Goal: Information Seeking & Learning: Learn about a topic

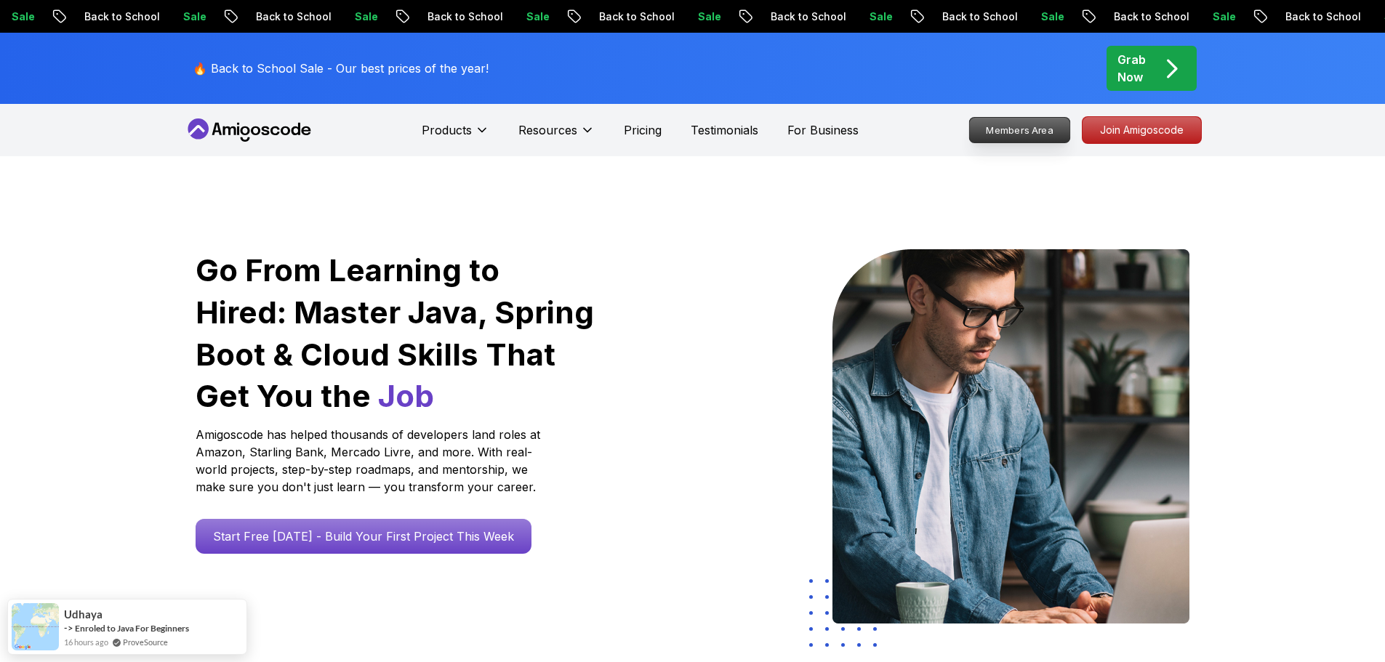
click at [1105, 135] on p "Join Amigoscode" at bounding box center [1142, 130] width 119 height 26
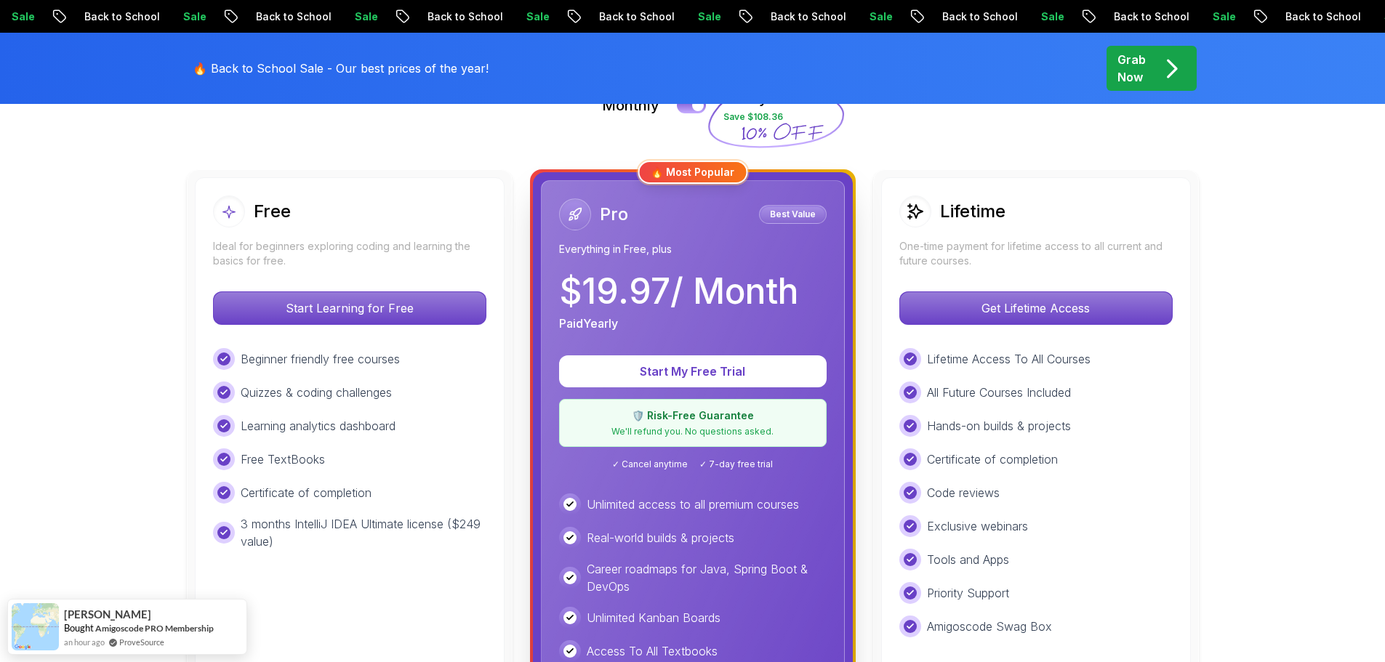
scroll to position [436, 0]
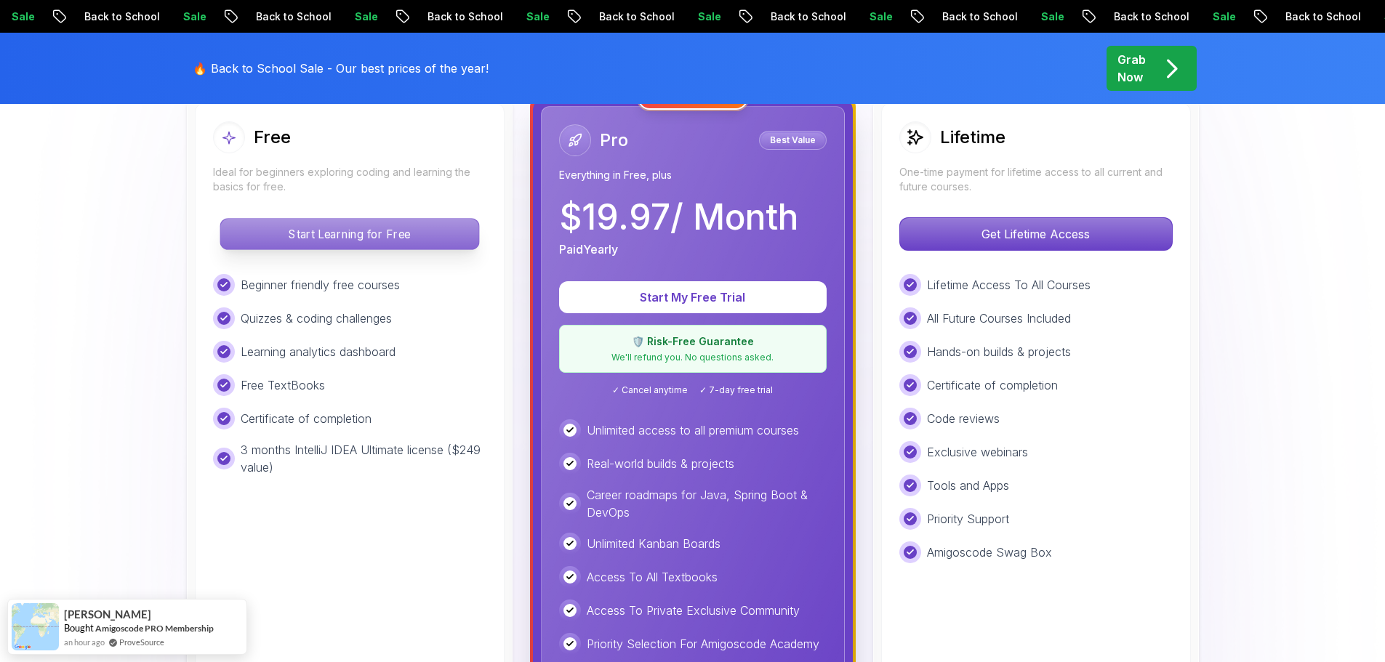
click at [377, 235] on p "Start Learning for Free" at bounding box center [349, 234] width 258 height 31
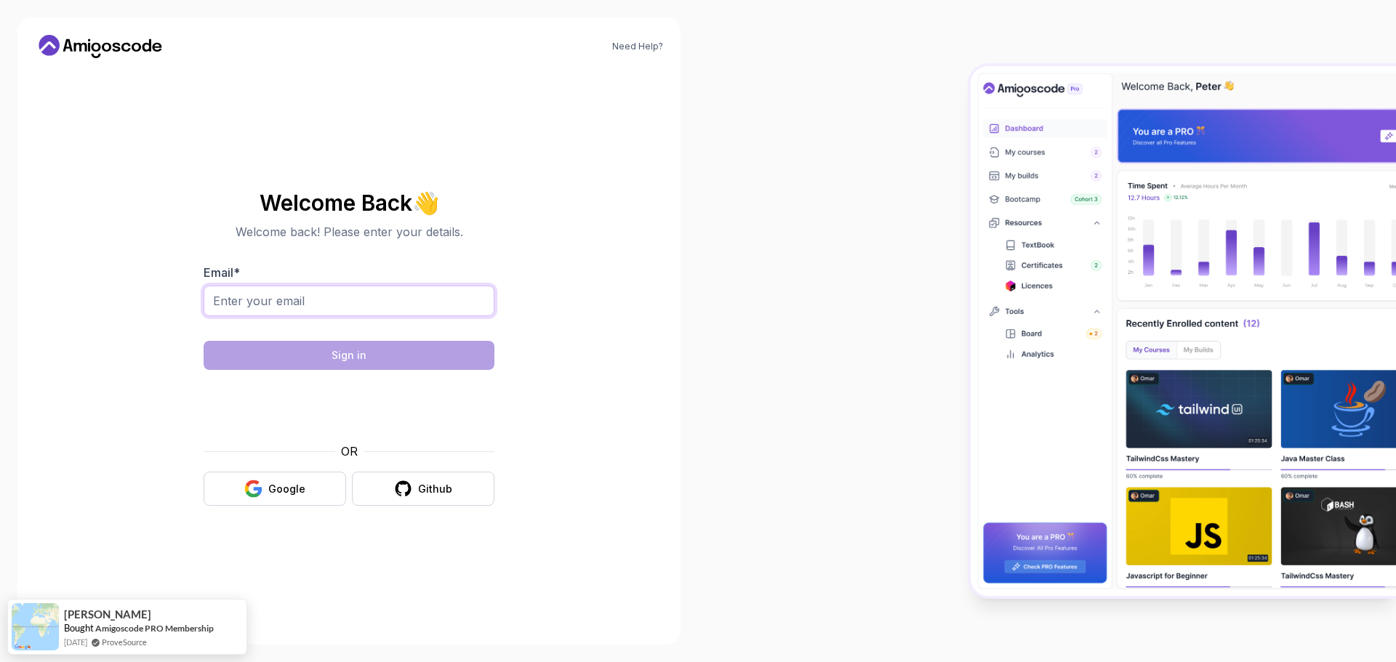
click at [309, 299] on input "Email *" at bounding box center [349, 301] width 291 height 31
type input "mpyamatleke@gmail.com"
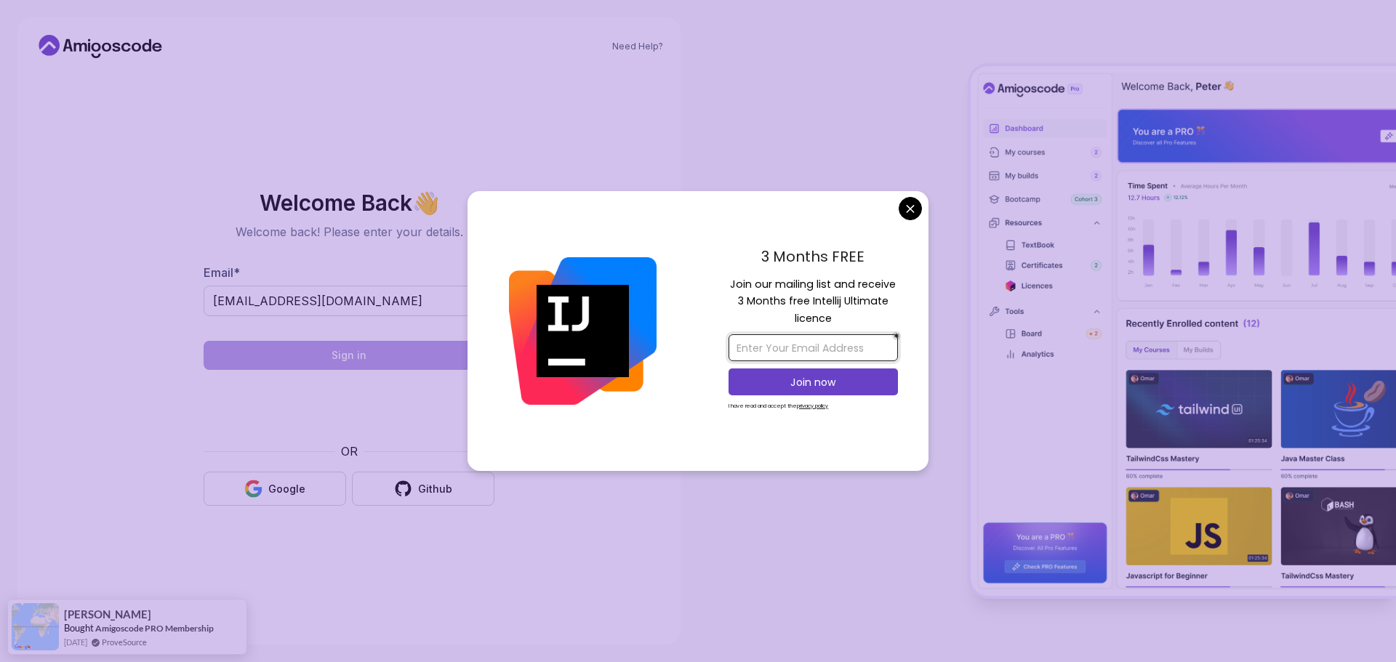
click at [812, 348] on input "email" at bounding box center [813, 347] width 169 height 27
type input "mpyamatleke@gmail.com"
click at [833, 383] on p "Join now" at bounding box center [813, 382] width 137 height 15
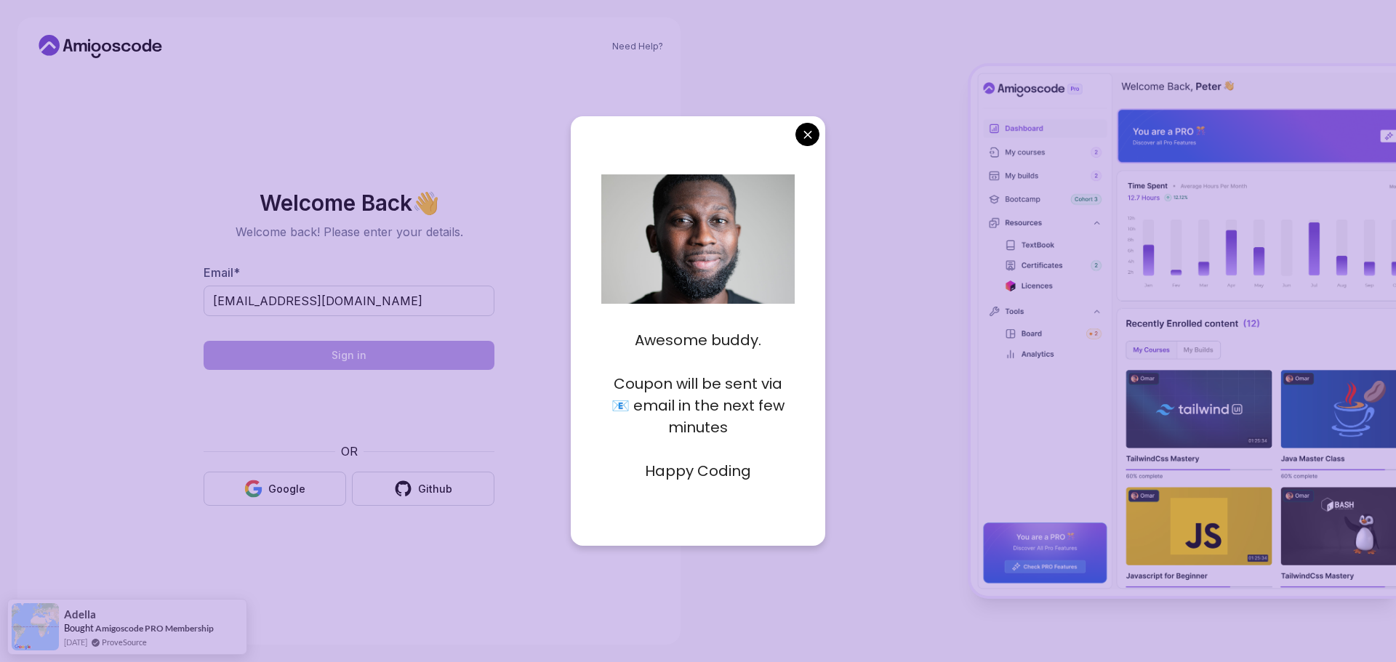
click at [806, 130] on body "Need Help? Welcome Back 👋 Welcome back! Please enter your details. Email * mpya…" at bounding box center [698, 331] width 1396 height 662
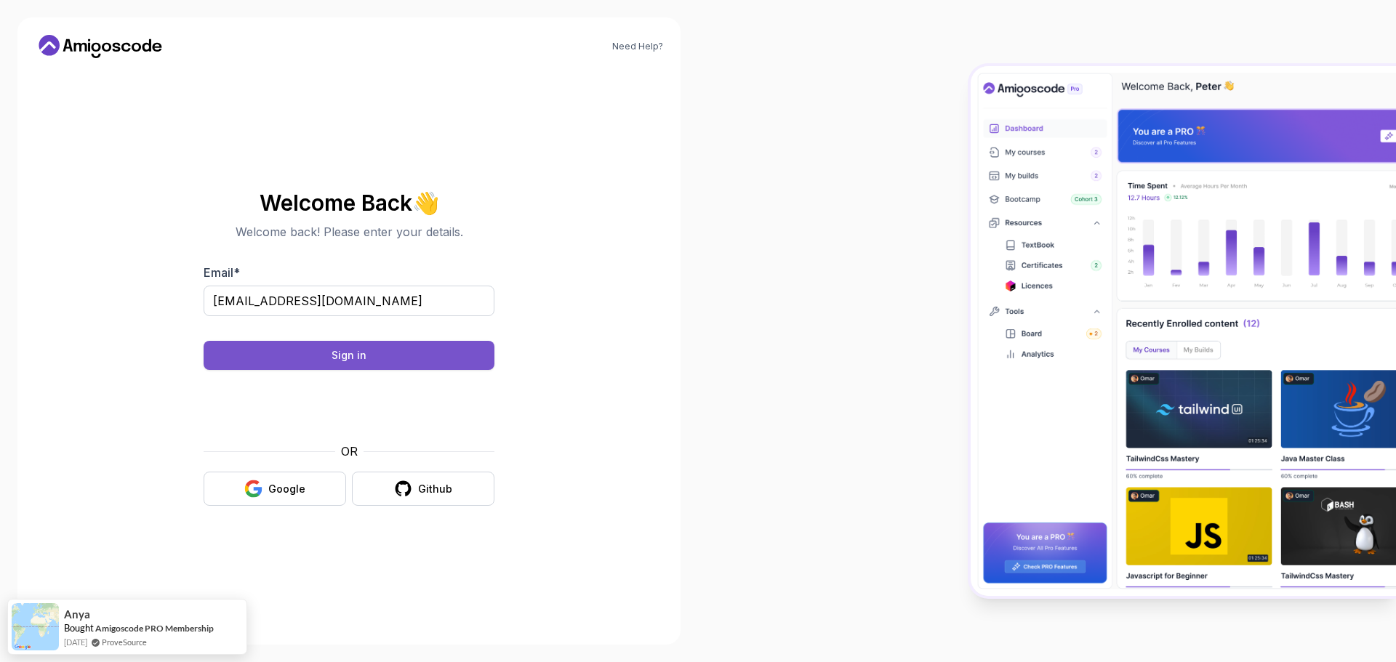
click at [369, 355] on button "Sign in" at bounding box center [349, 355] width 291 height 29
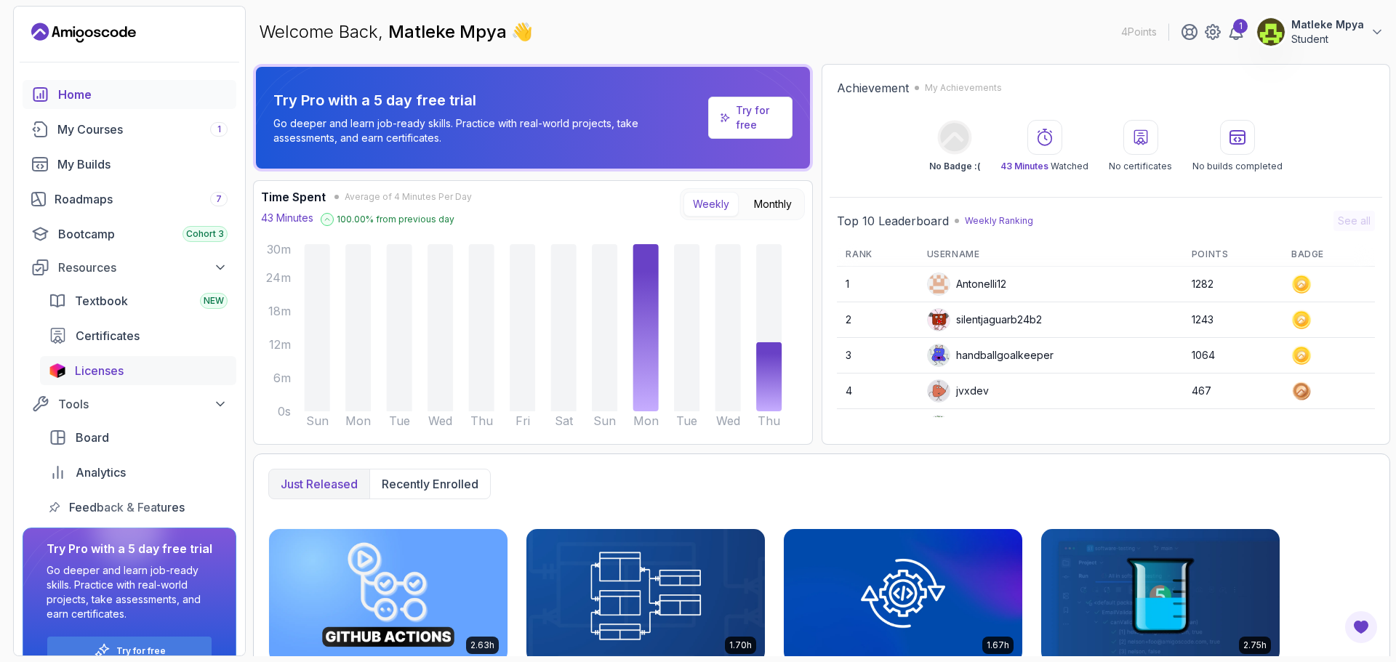
click at [111, 373] on span "Licenses" at bounding box center [99, 370] width 49 height 17
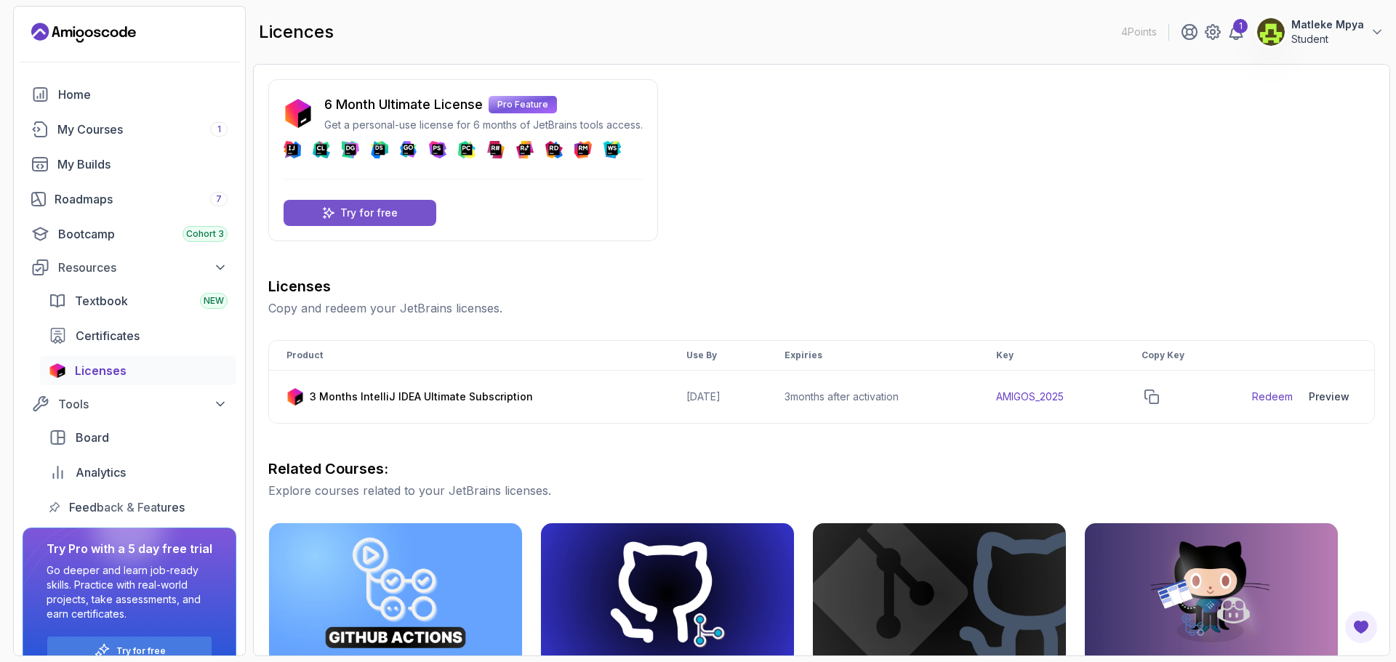
click at [378, 202] on div "Try for free" at bounding box center [360, 213] width 153 height 26
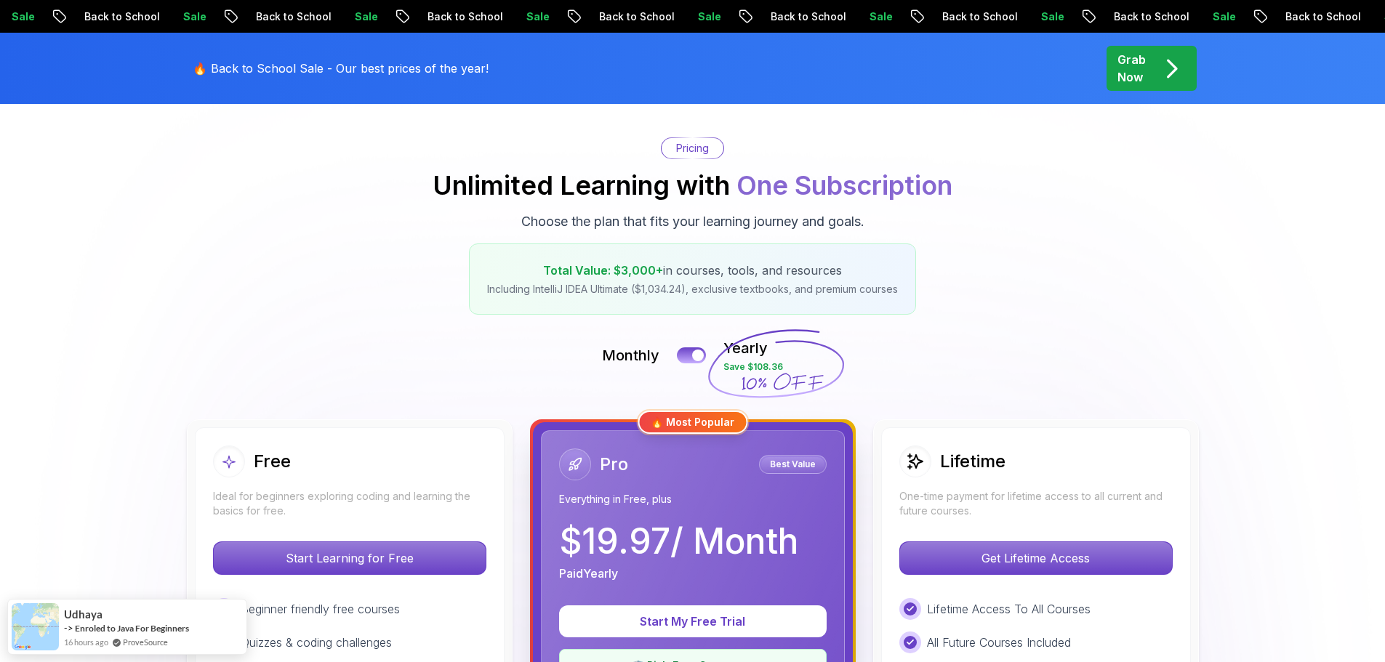
scroll to position [218, 0]
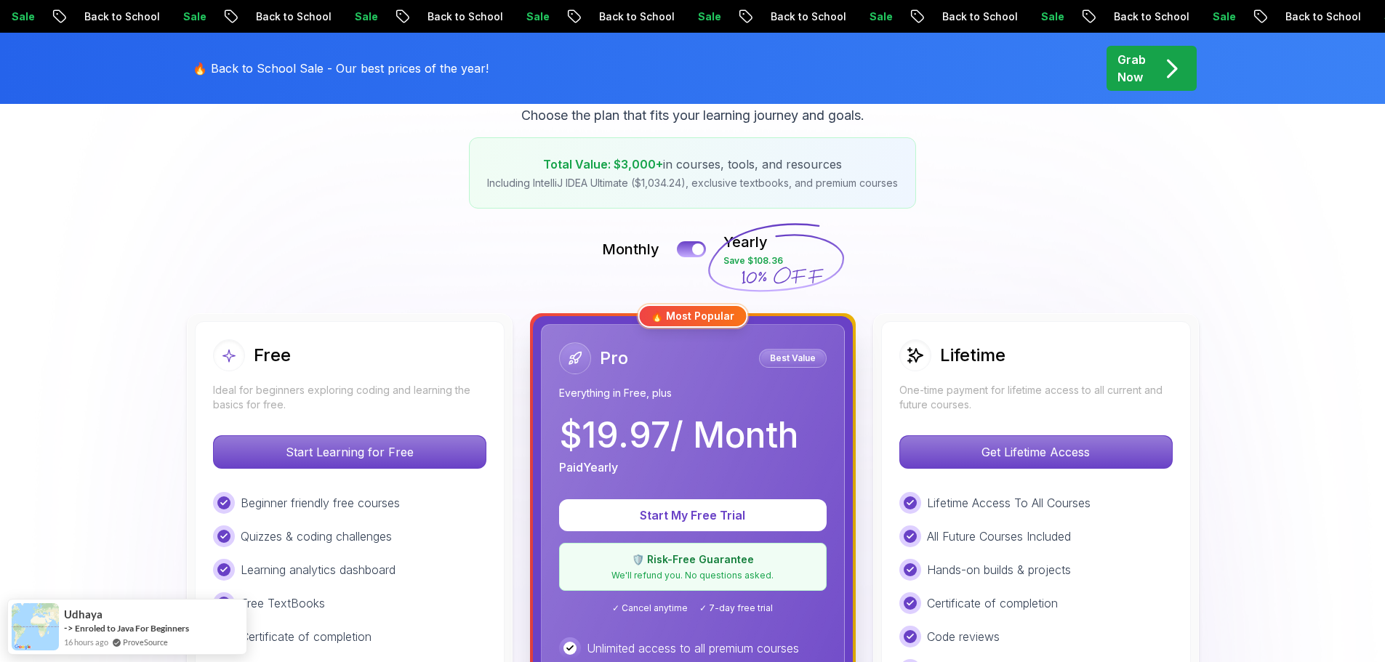
click at [429, 399] on p "Ideal for beginners exploring coding and learning the basics for free." at bounding box center [349, 397] width 273 height 29
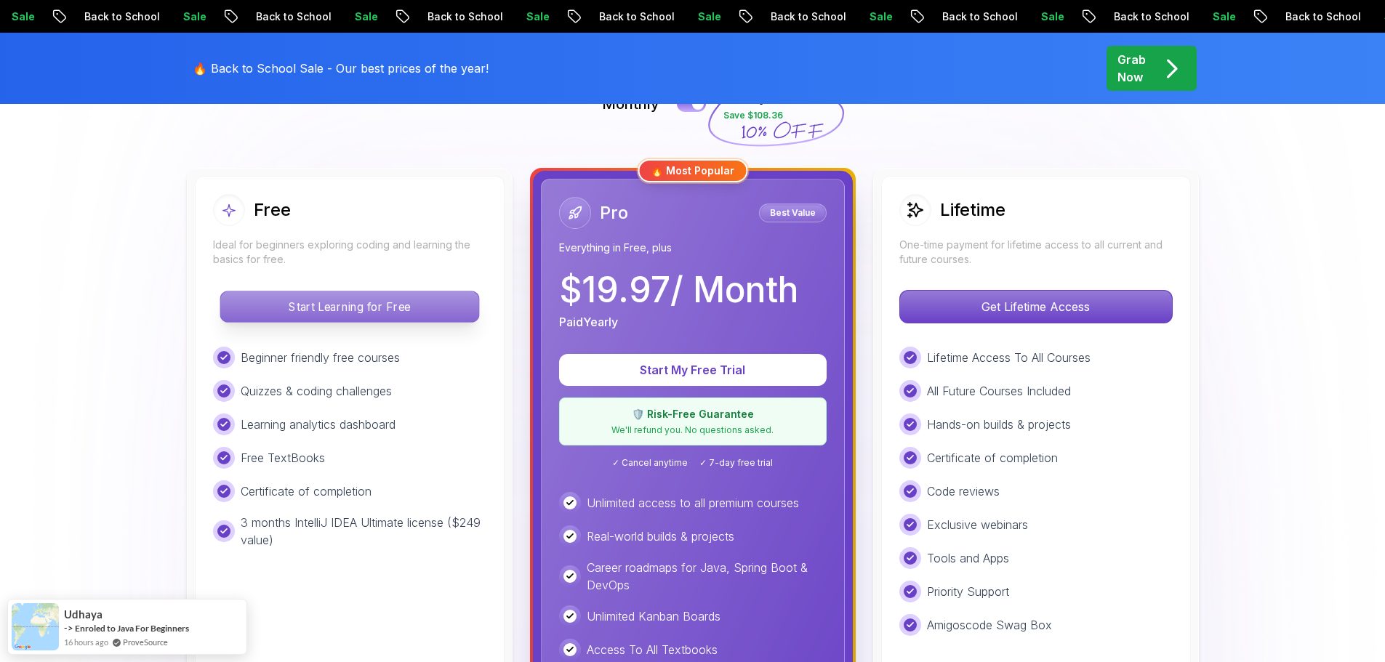
click at [385, 298] on p "Start Learning for Free" at bounding box center [349, 307] width 258 height 31
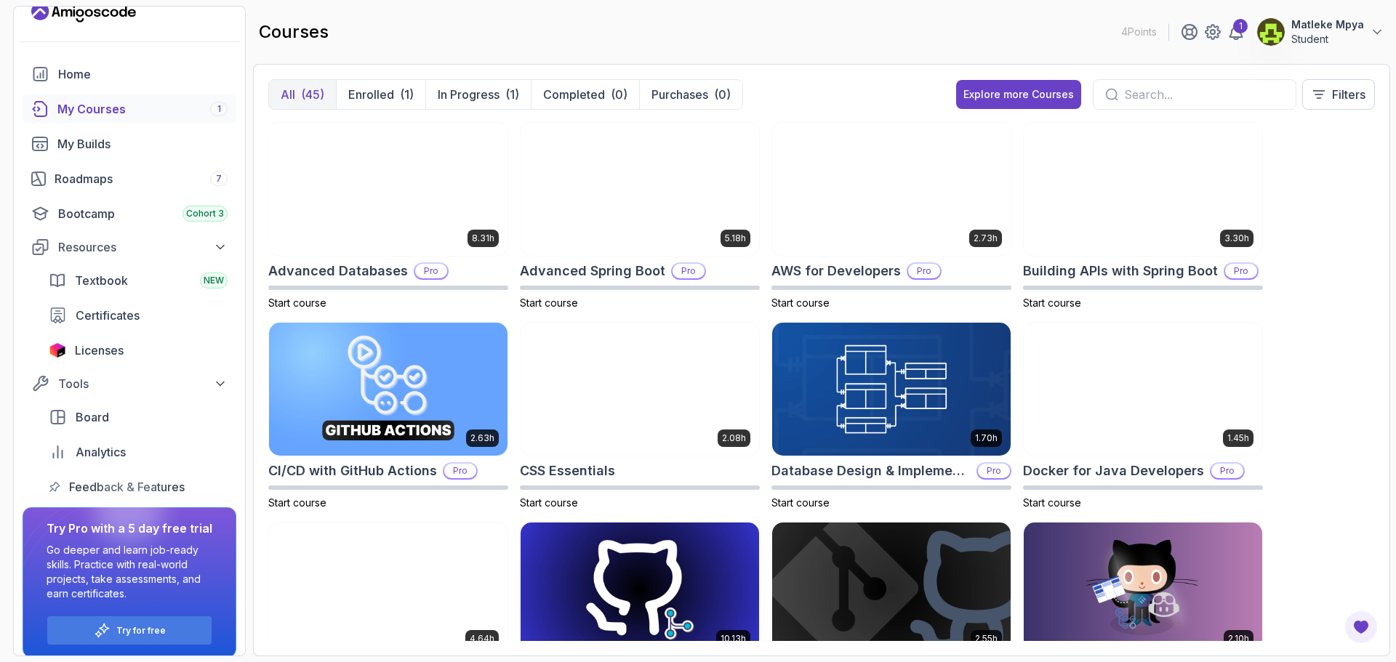
scroll to position [31, 0]
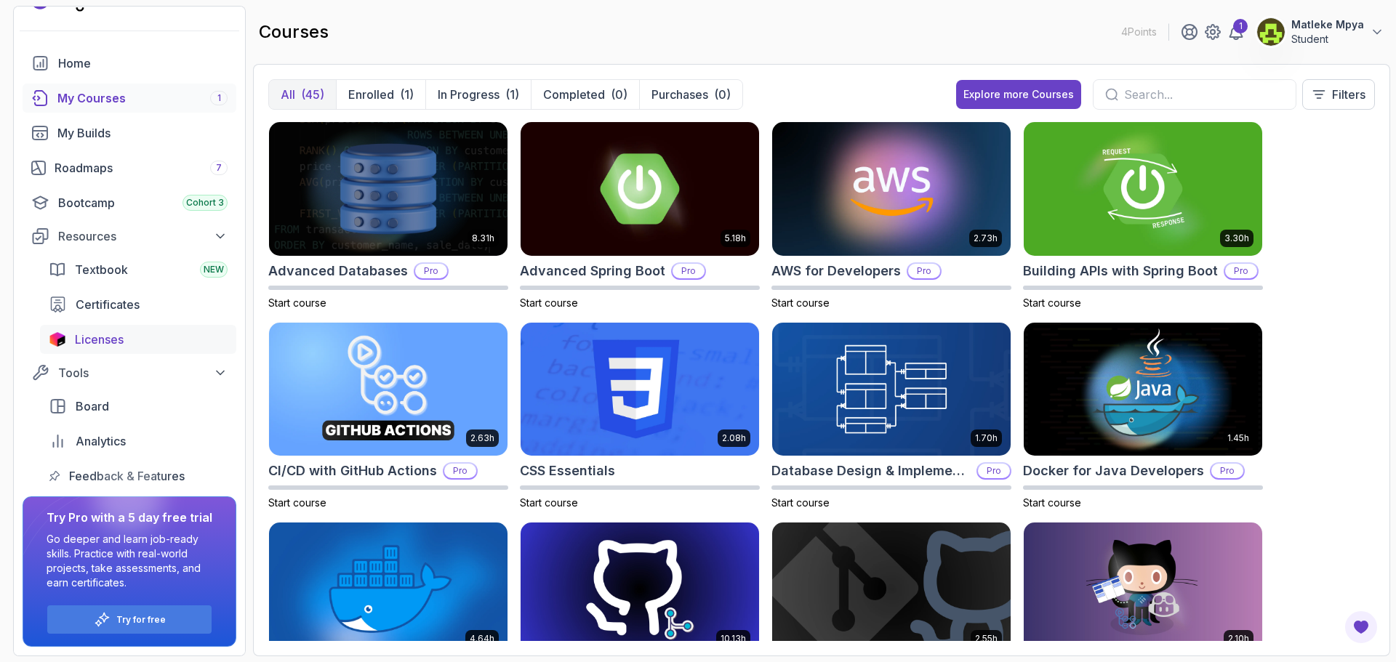
click at [113, 347] on span "Licenses" at bounding box center [99, 339] width 49 height 17
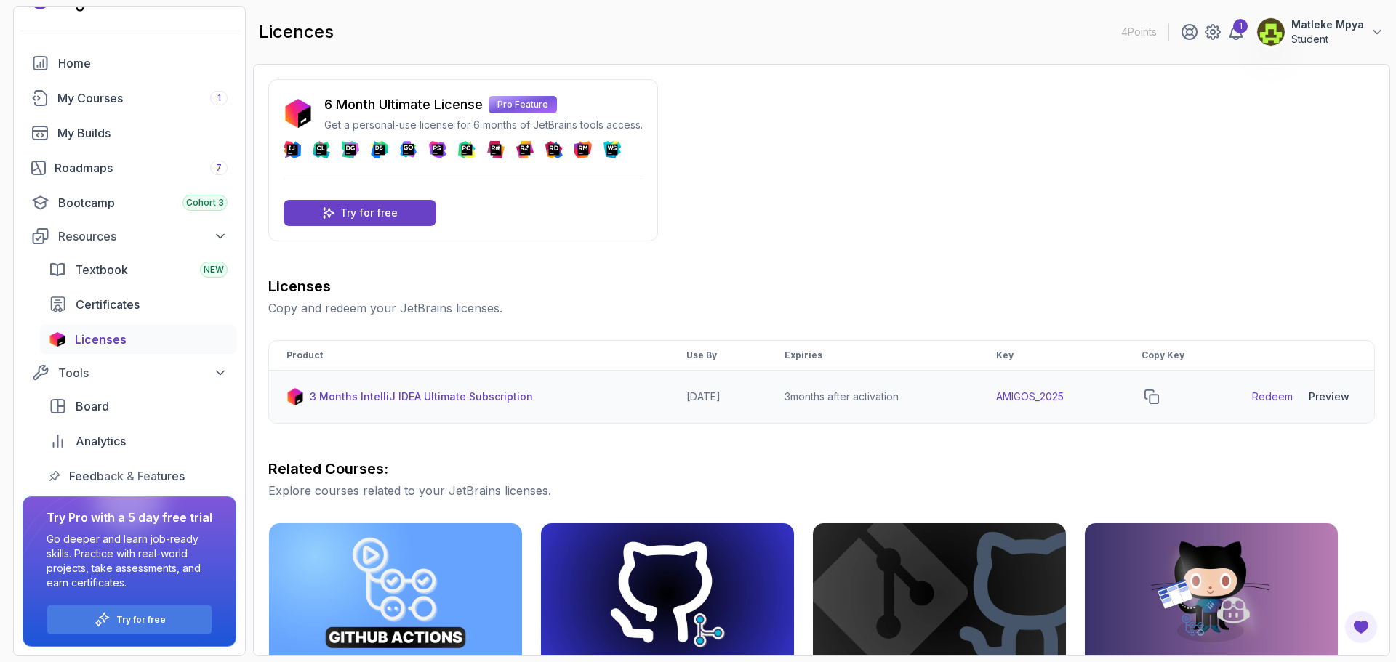
click at [1283, 400] on link "Redeem" at bounding box center [1272, 397] width 41 height 15
click at [1159, 392] on icon "copy-button" at bounding box center [1151, 397] width 15 height 15
click at [102, 239] on div "Resources" at bounding box center [142, 236] width 169 height 17
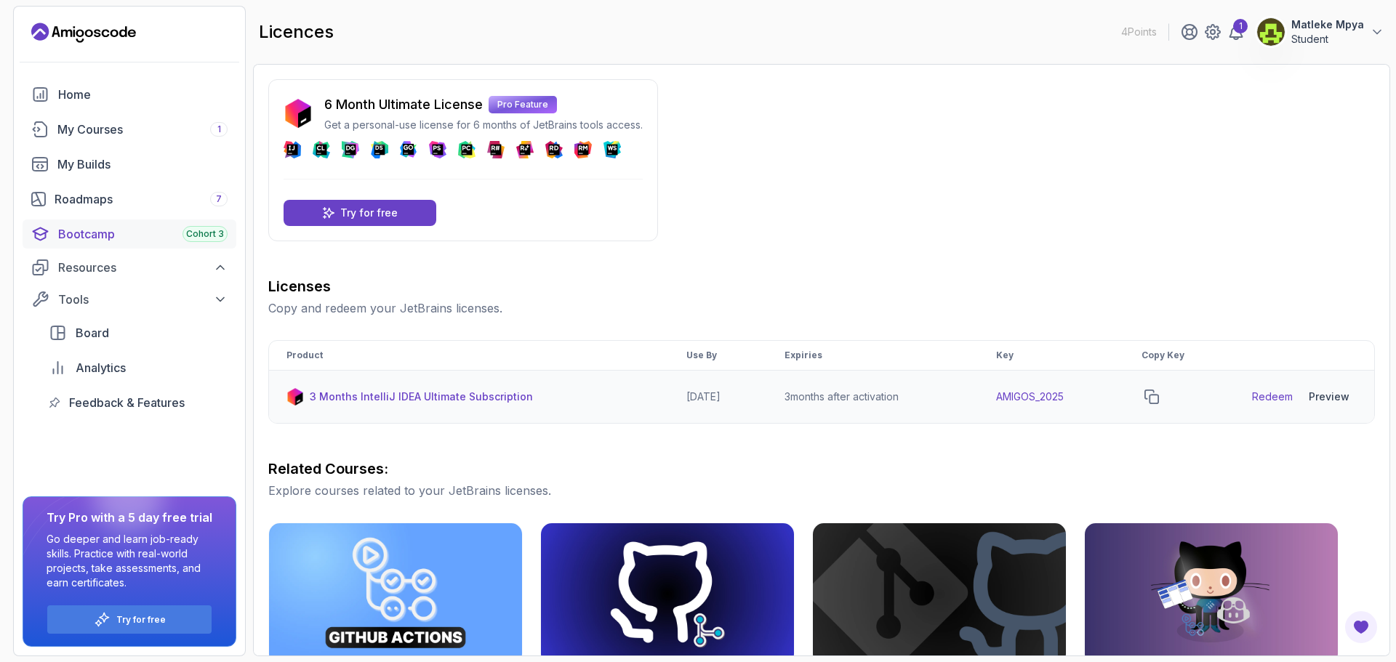
click at [109, 235] on div "Bootcamp Cohort 3" at bounding box center [142, 233] width 169 height 17
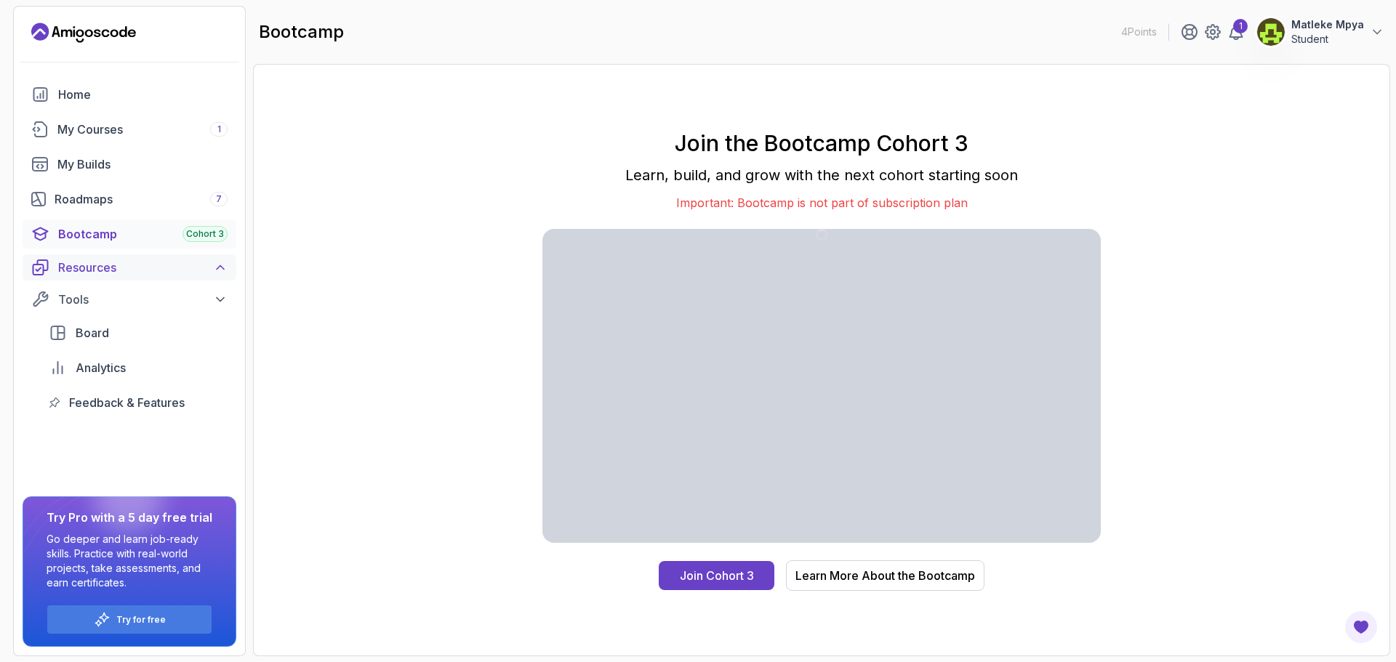
click at [110, 275] on div "Resources" at bounding box center [142, 267] width 169 height 17
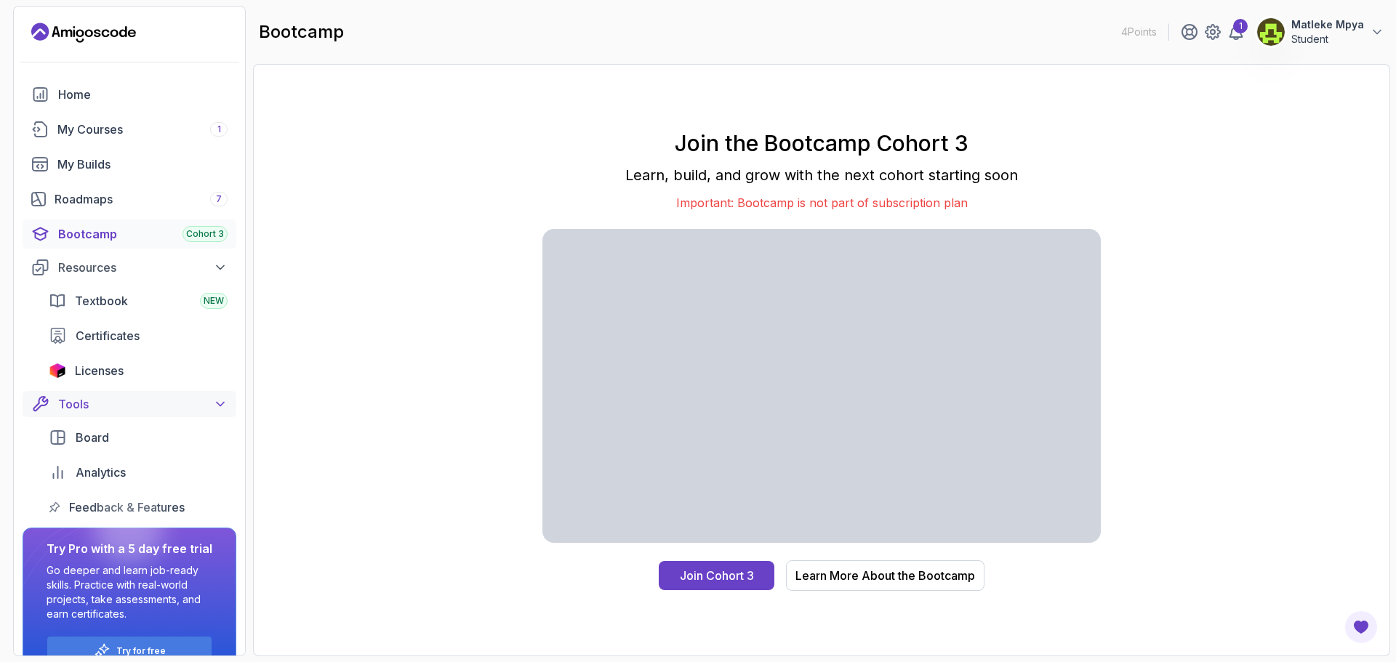
click at [224, 400] on button "Tools" at bounding box center [130, 404] width 214 height 26
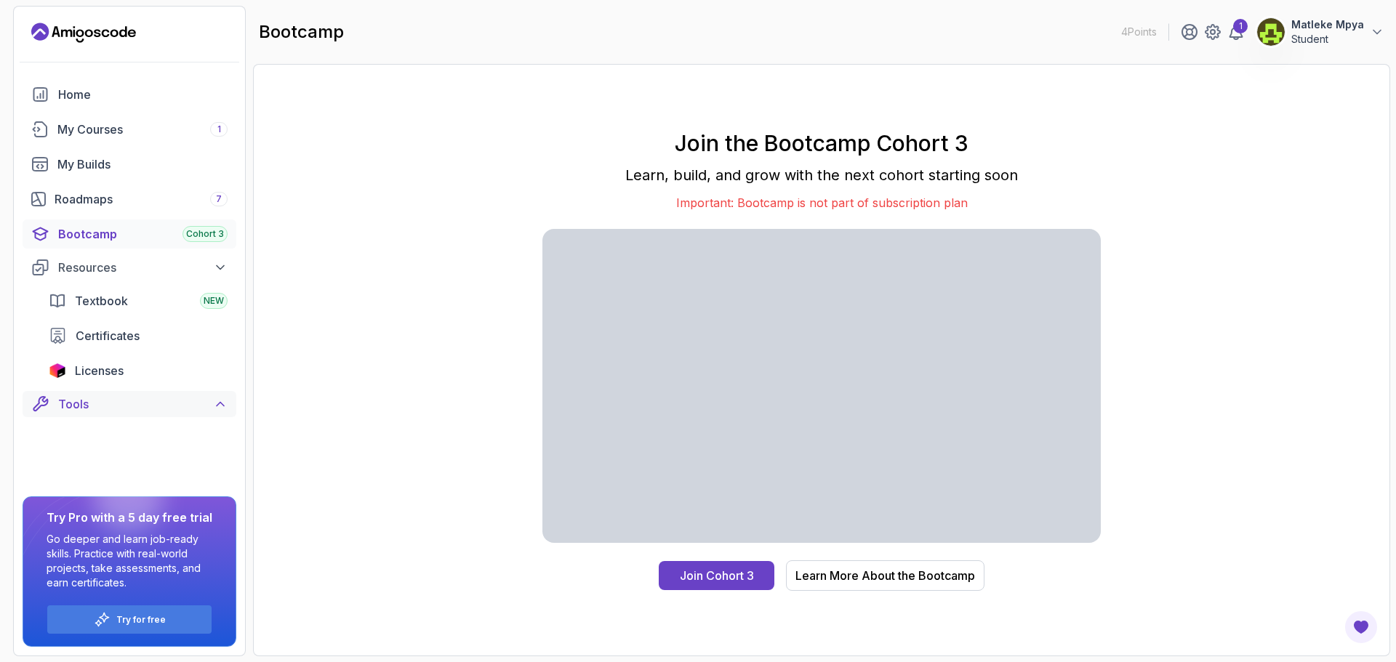
click at [224, 400] on icon at bounding box center [220, 404] width 15 height 15
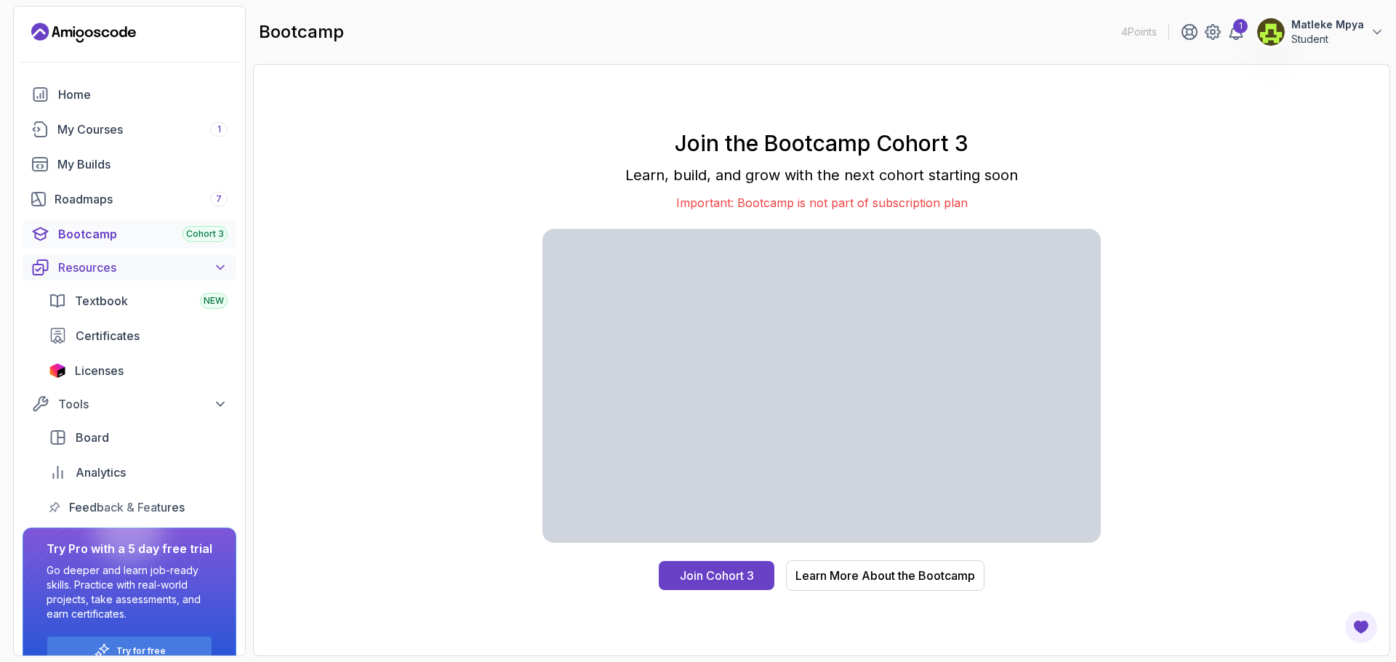
click at [213, 270] on icon at bounding box center [220, 267] width 15 height 15
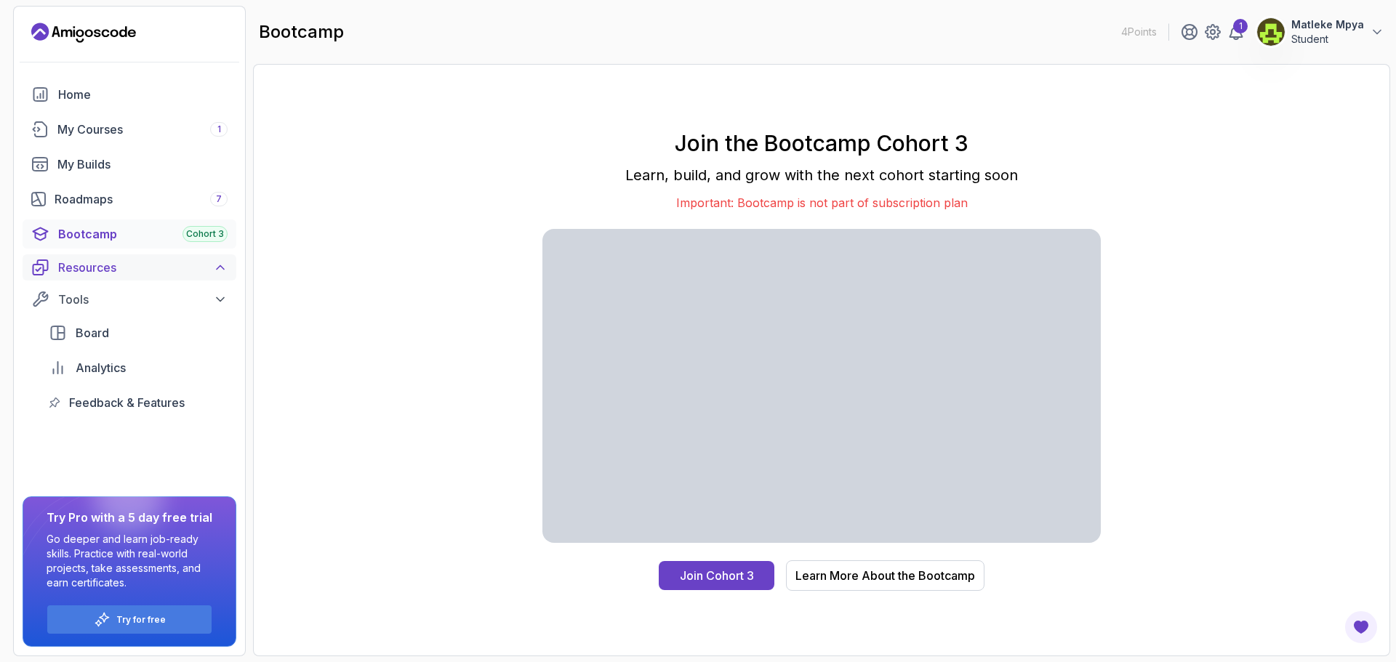
click at [216, 268] on icon at bounding box center [220, 267] width 15 height 15
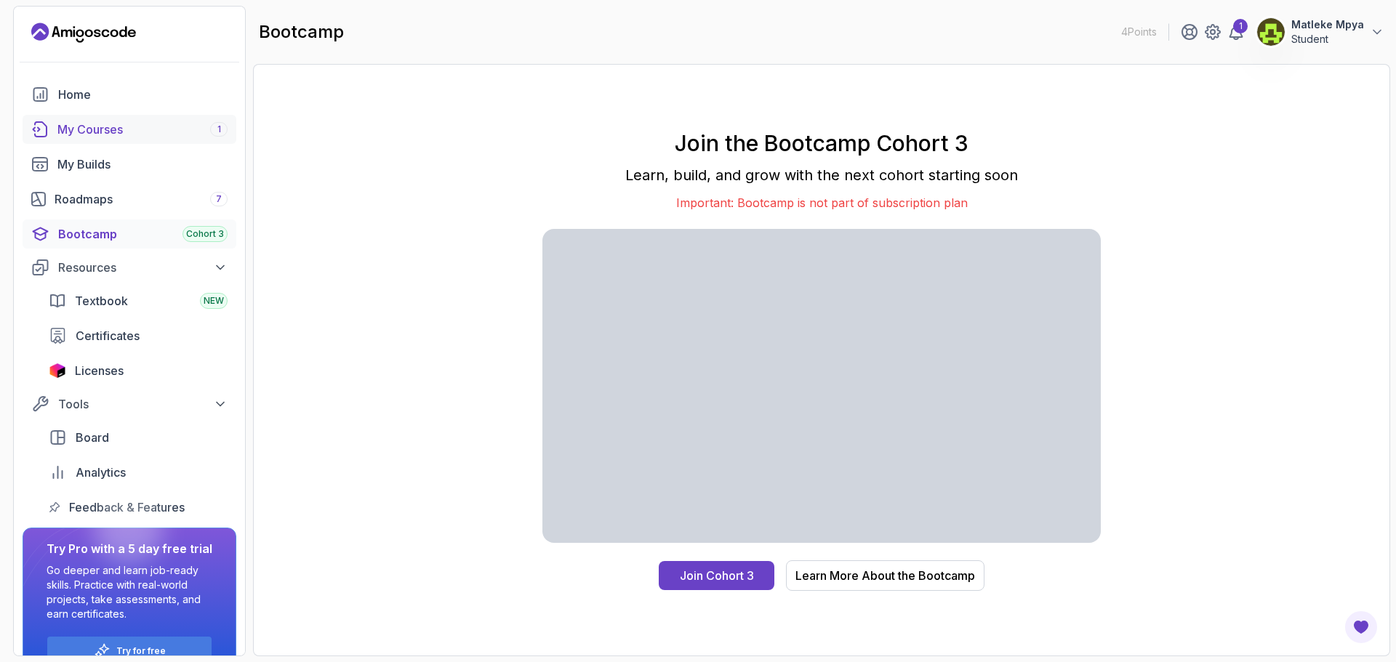
click at [184, 129] on div "My Courses 1" at bounding box center [142, 129] width 170 height 17
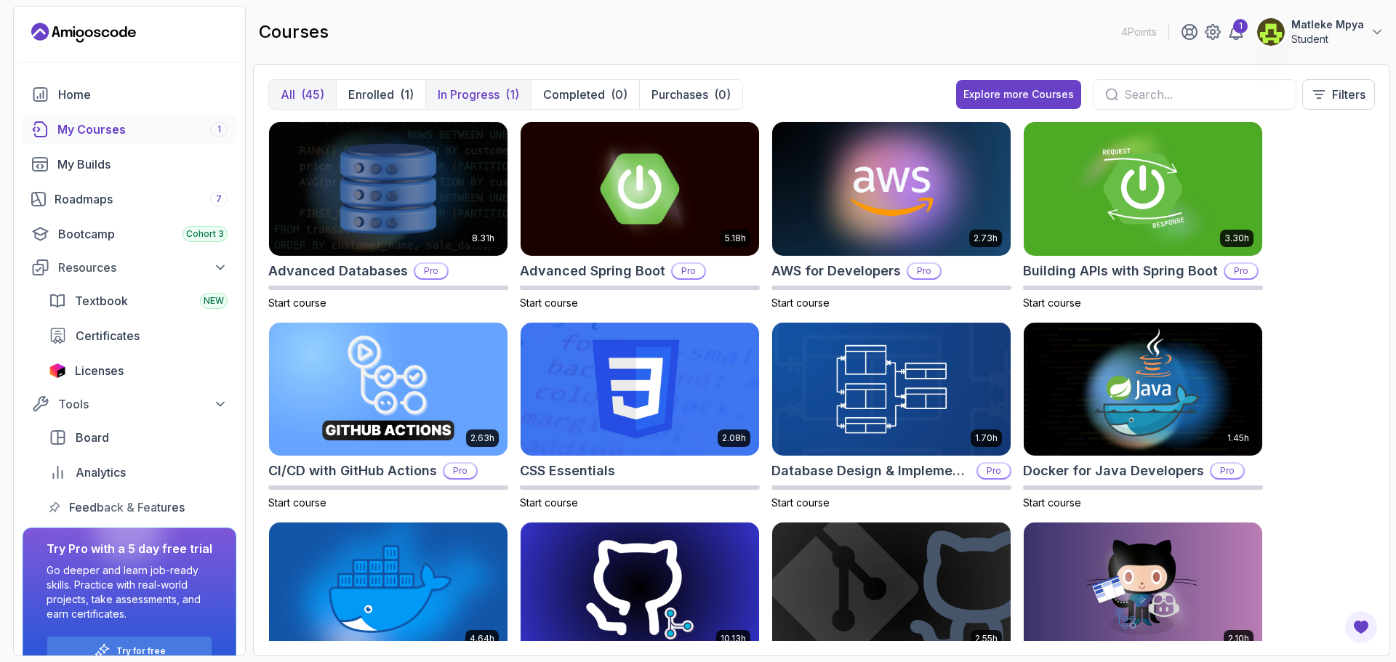
click at [492, 81] on button "In Progress (1)" at bounding box center [477, 94] width 105 height 29
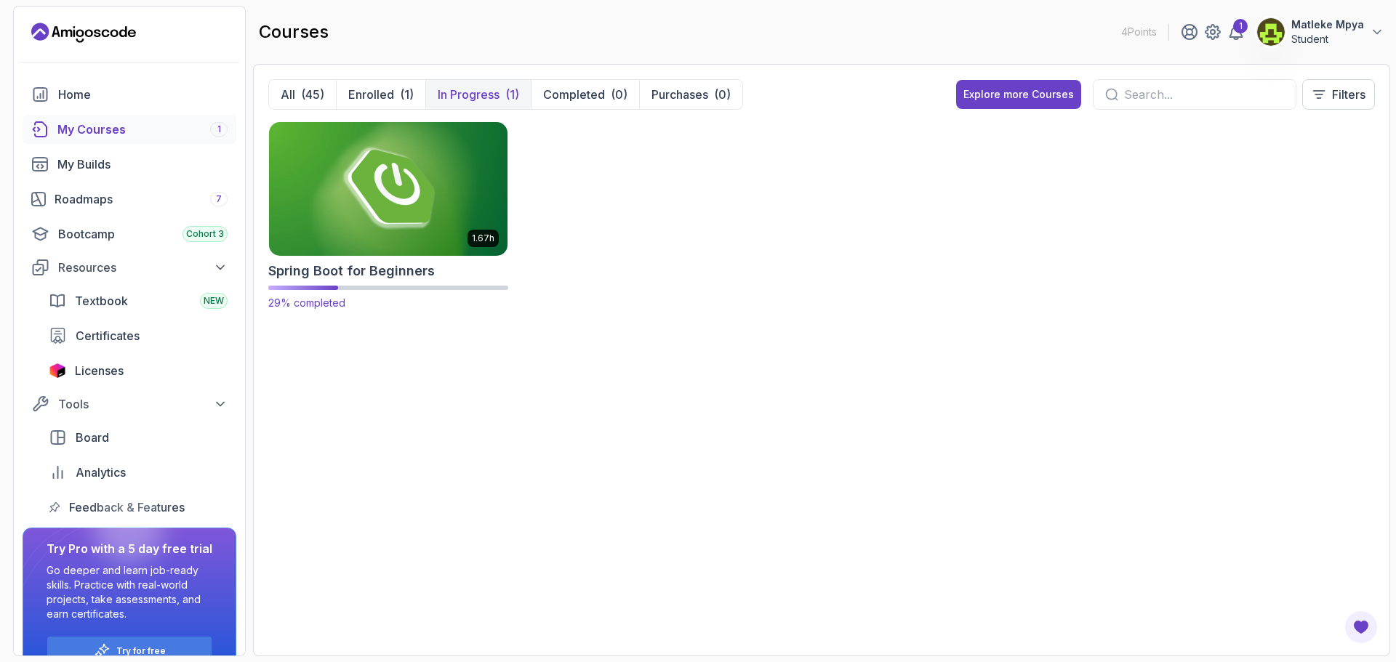
click at [463, 178] on img at bounding box center [388, 189] width 250 height 140
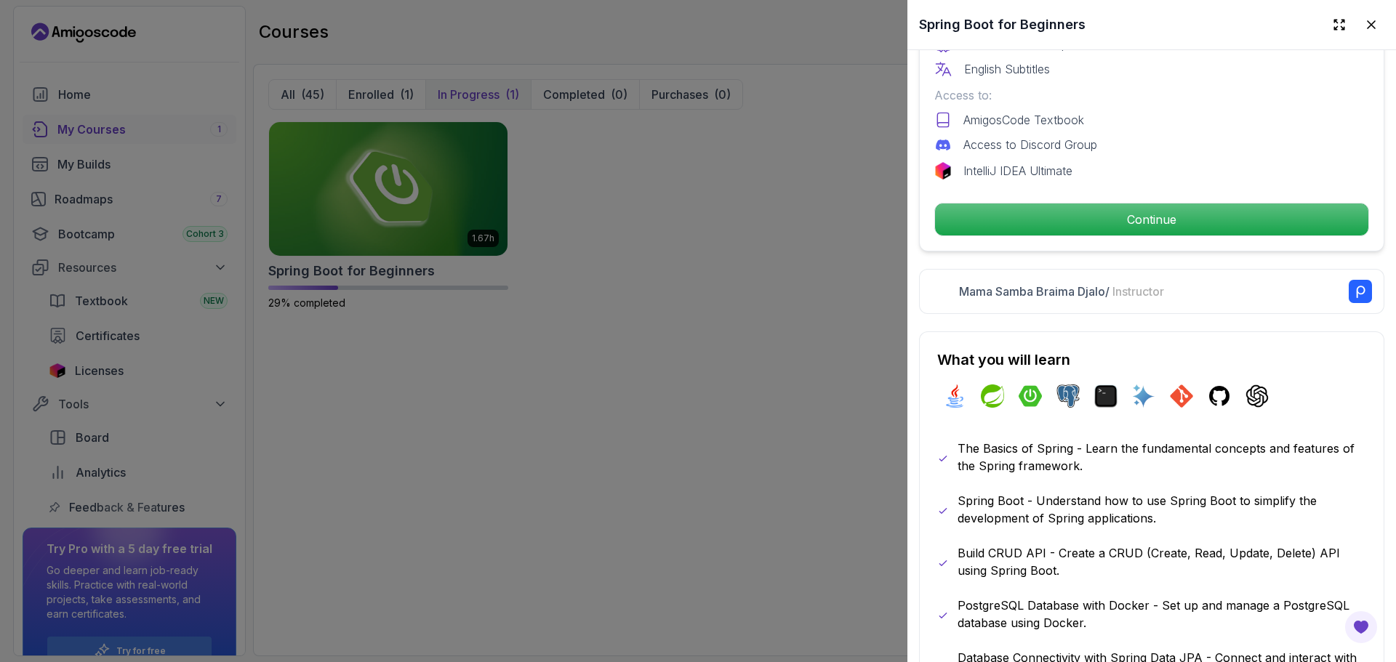
scroll to position [509, 0]
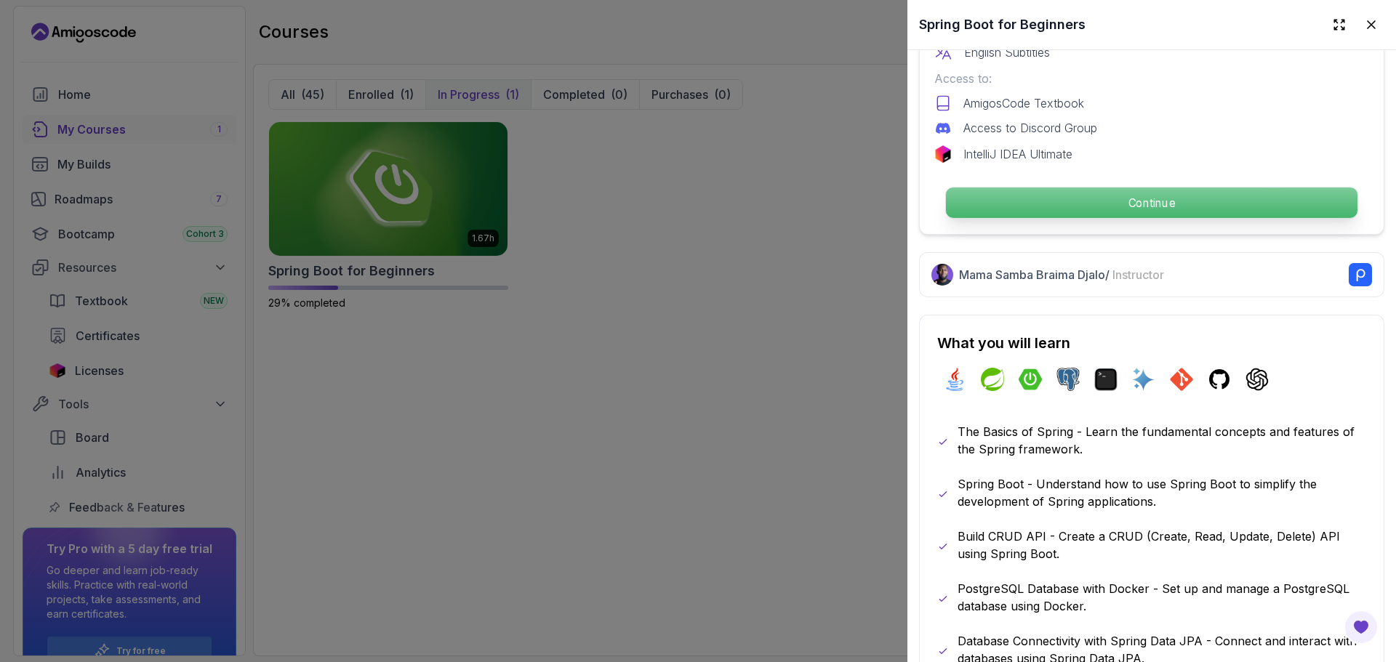
click at [1109, 193] on p "Continue" at bounding box center [1152, 203] width 412 height 31
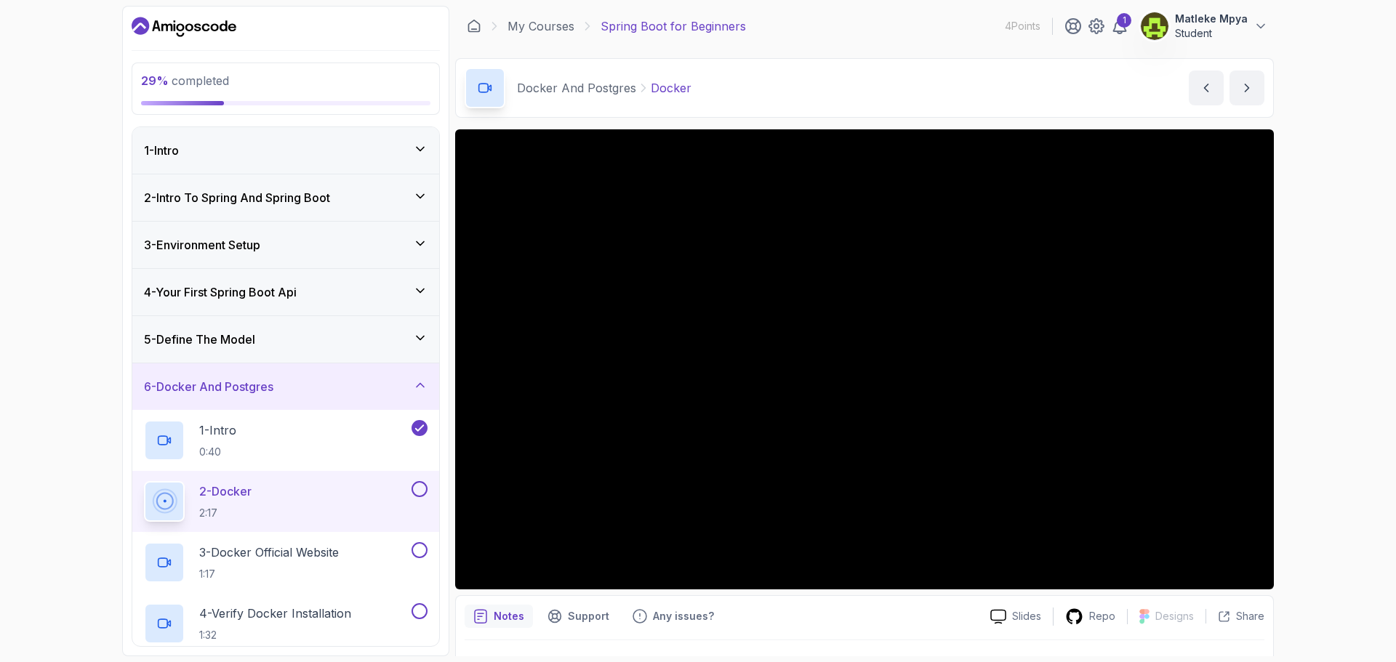
click at [598, 590] on div "Slides Repo Designs Design not available Share Notes Support Any issues? Slides…" at bounding box center [864, 409] width 819 height 561
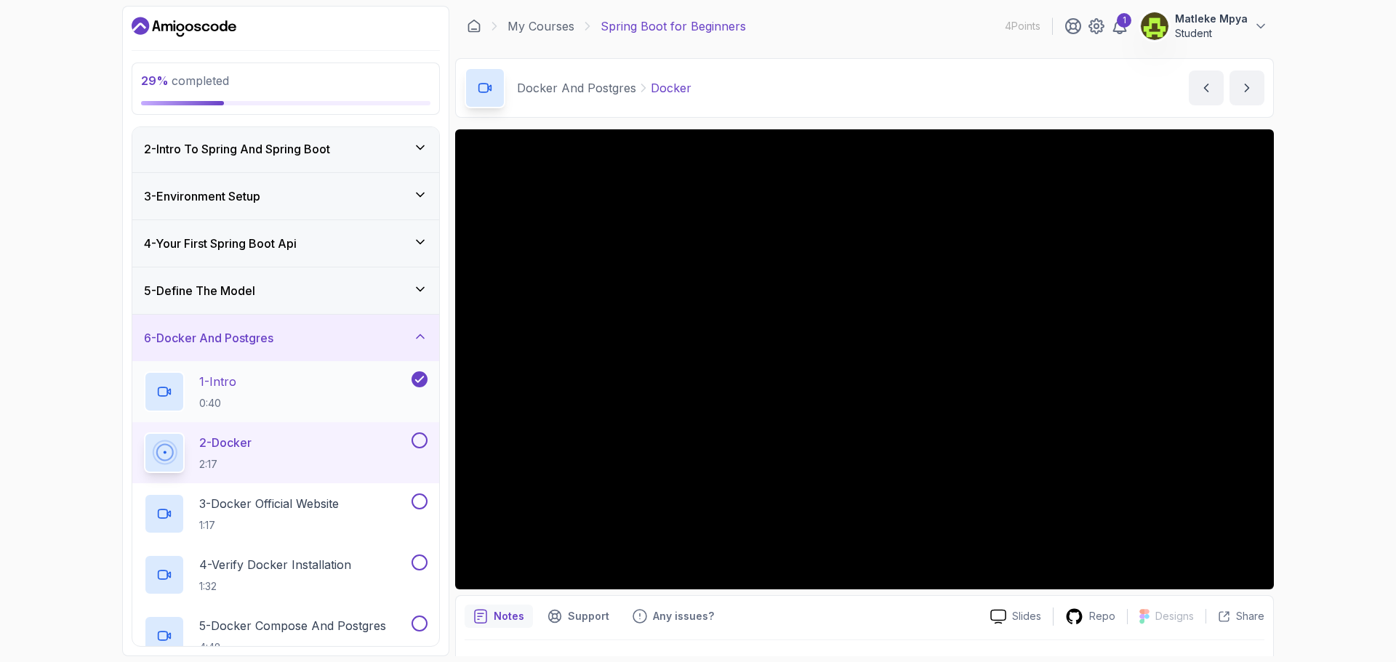
scroll to position [145, 0]
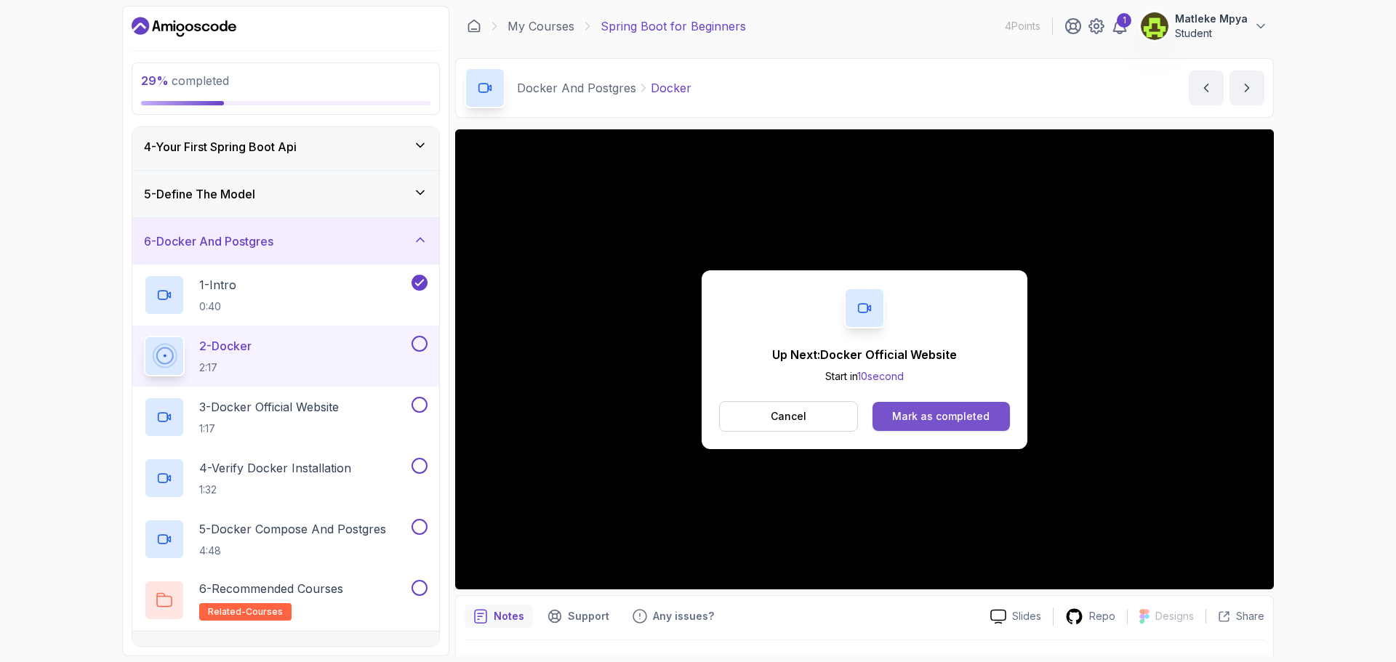
click at [939, 410] on div "Mark as completed" at bounding box center [940, 416] width 97 height 15
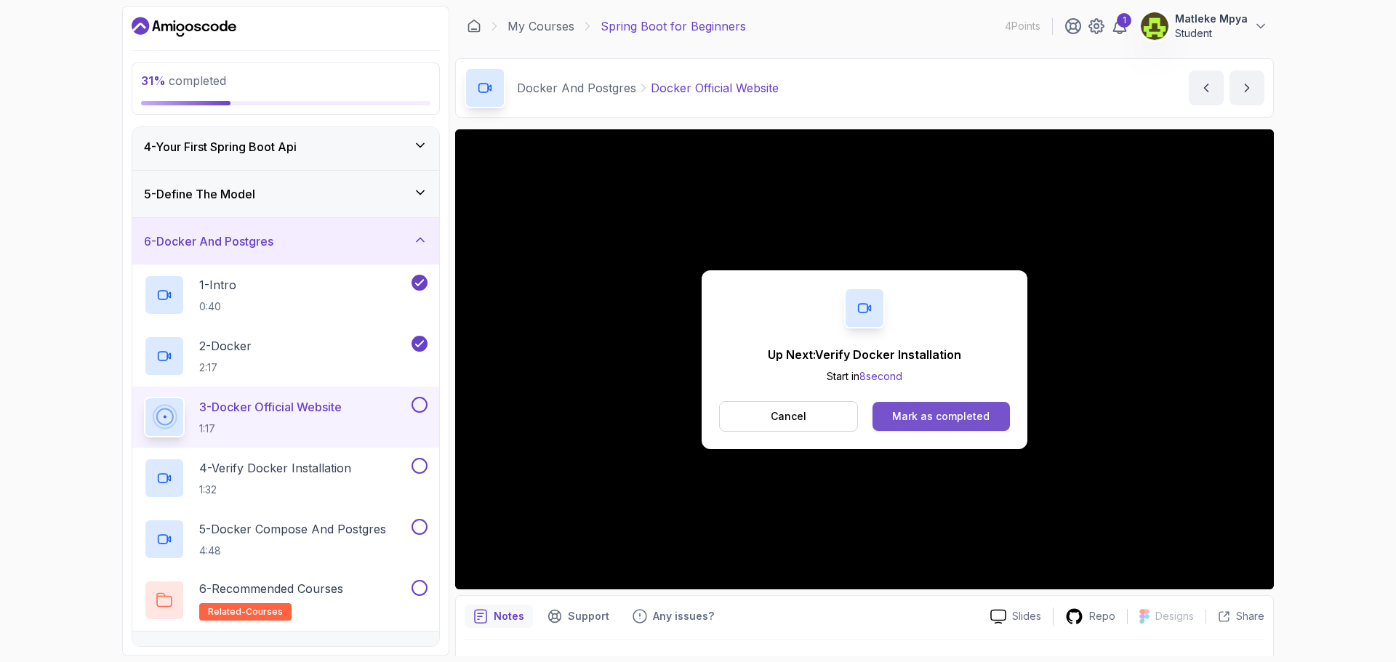
click at [977, 412] on div "Mark as completed" at bounding box center [940, 416] width 97 height 15
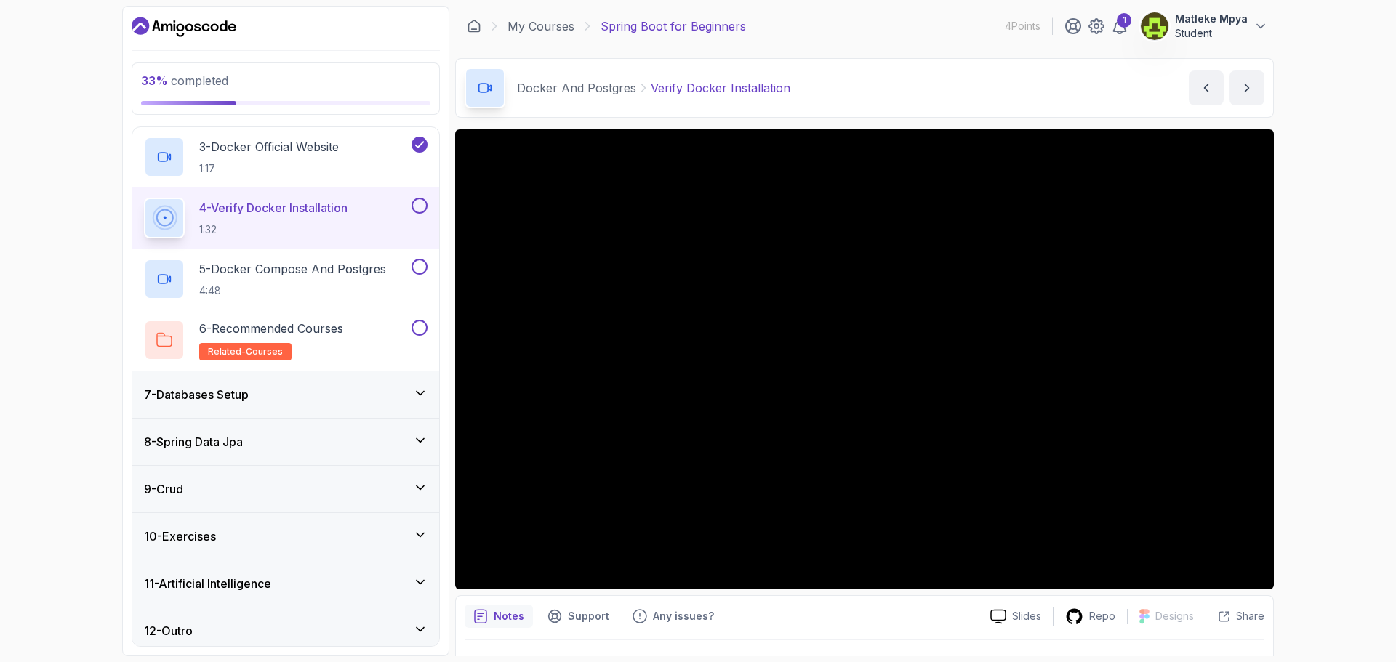
scroll to position [414, 0]
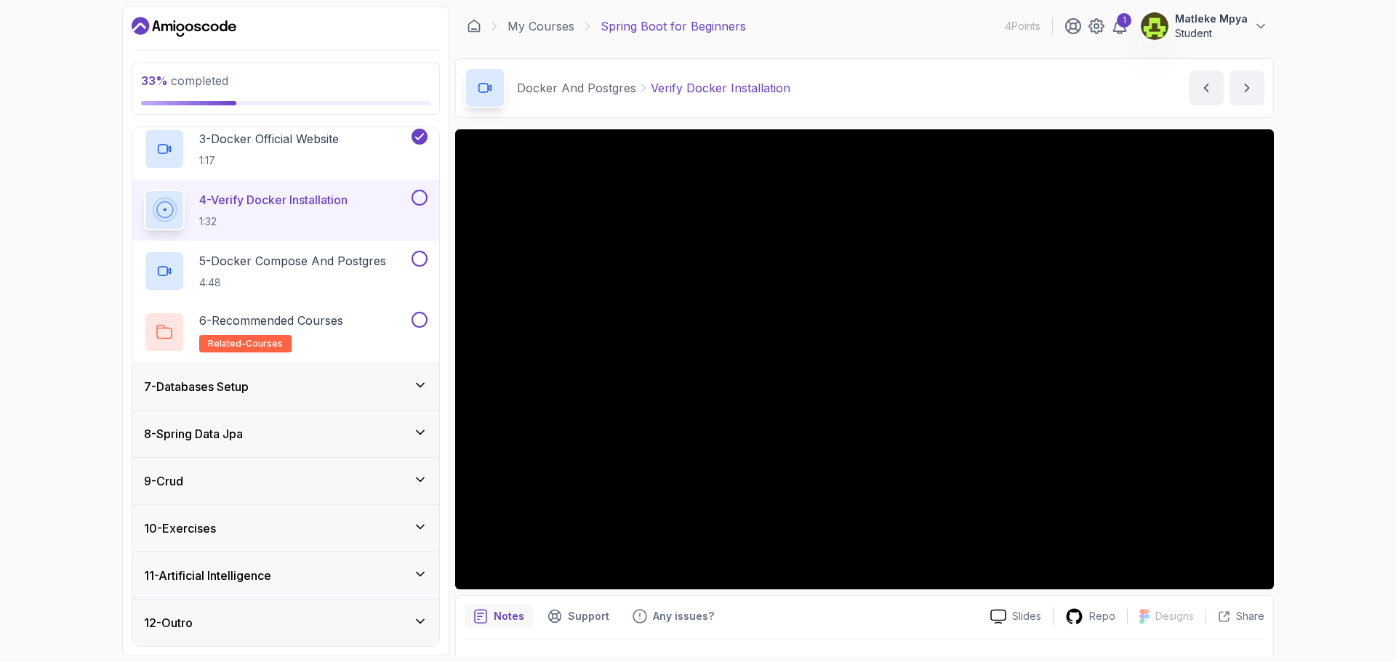
click at [216, 378] on h3 "7 - Databases Setup" at bounding box center [196, 386] width 105 height 17
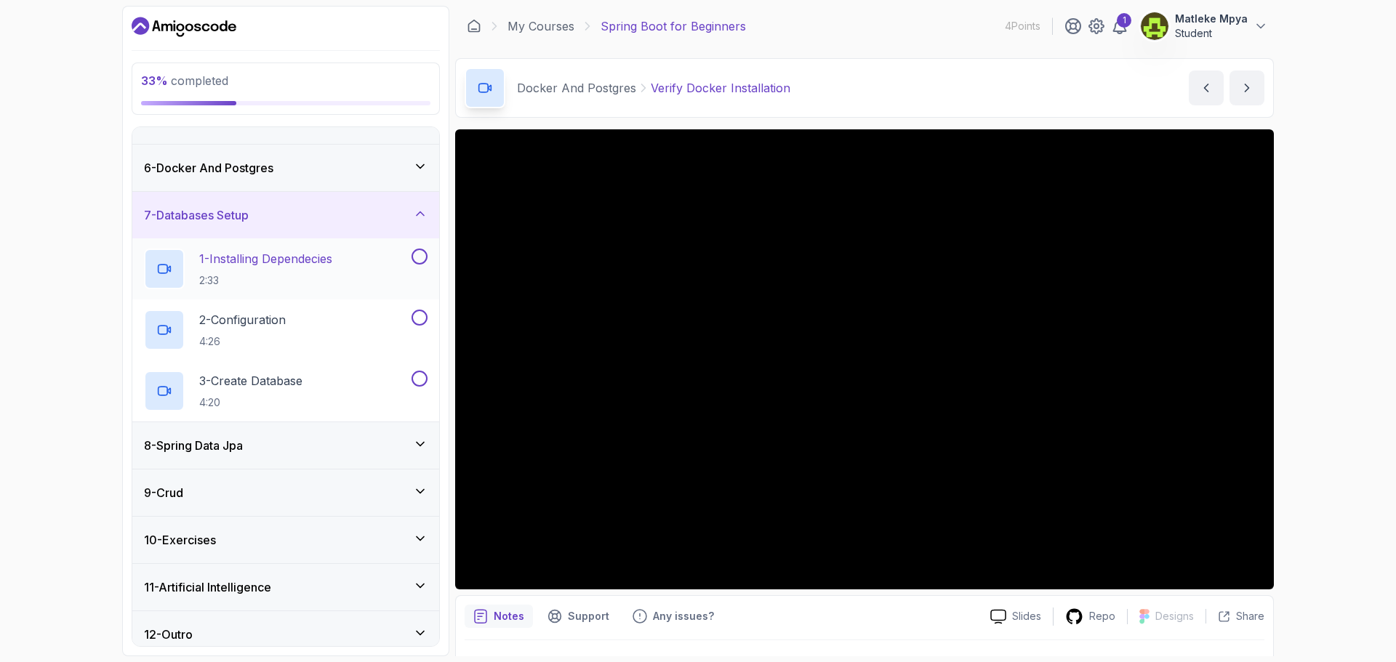
scroll to position [230, 0]
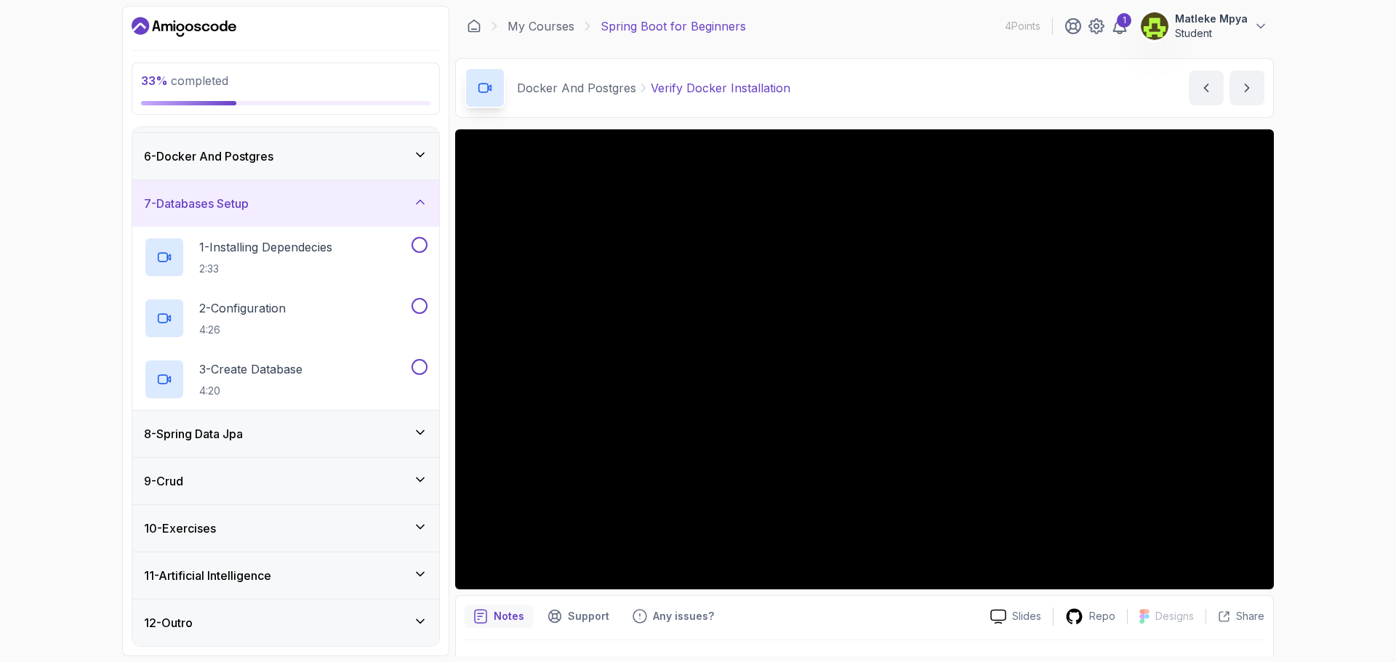
click at [238, 440] on h3 "8 - Spring Data Jpa" at bounding box center [193, 433] width 99 height 17
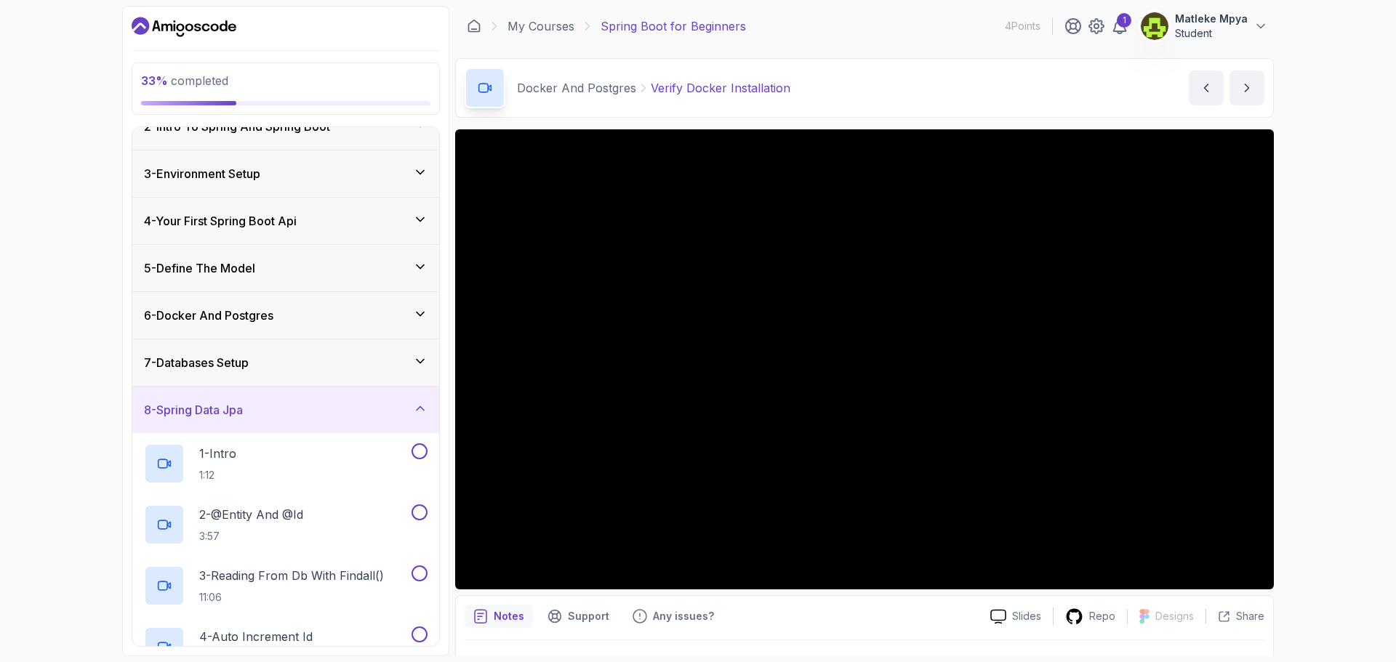
scroll to position [0, 0]
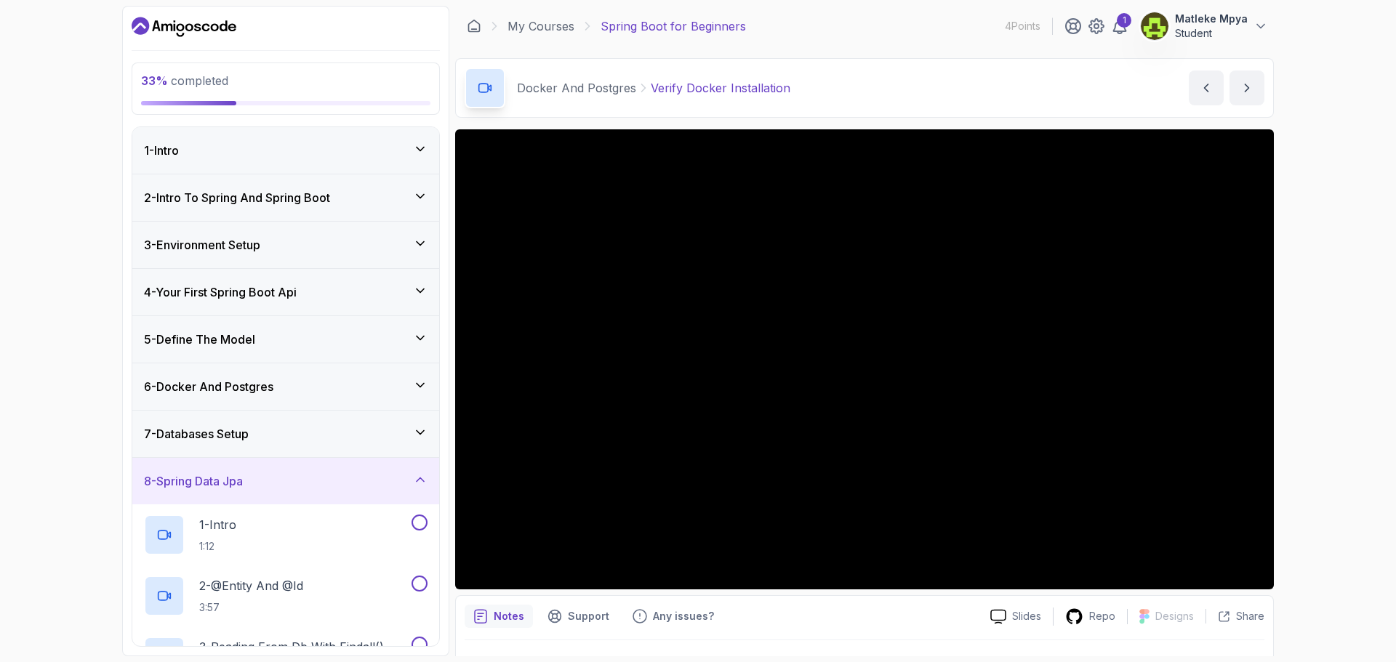
click at [425, 382] on icon at bounding box center [420, 385] width 15 height 15
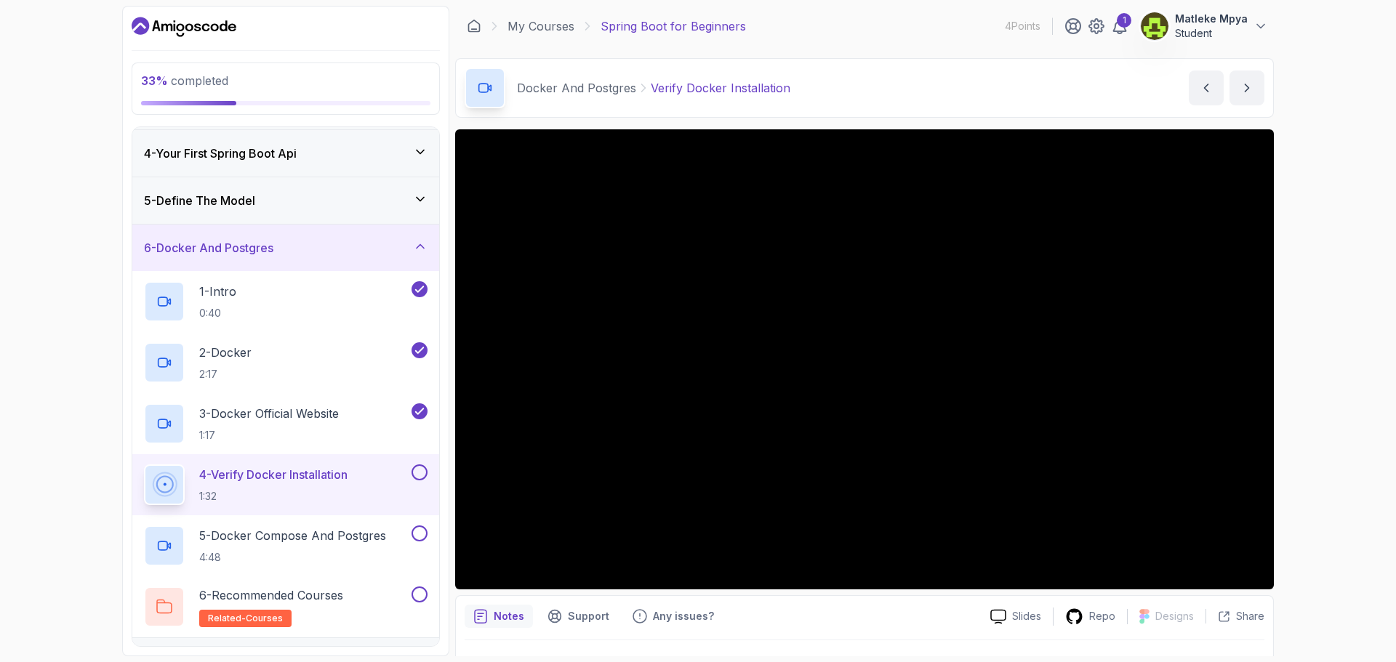
scroll to position [145, 0]
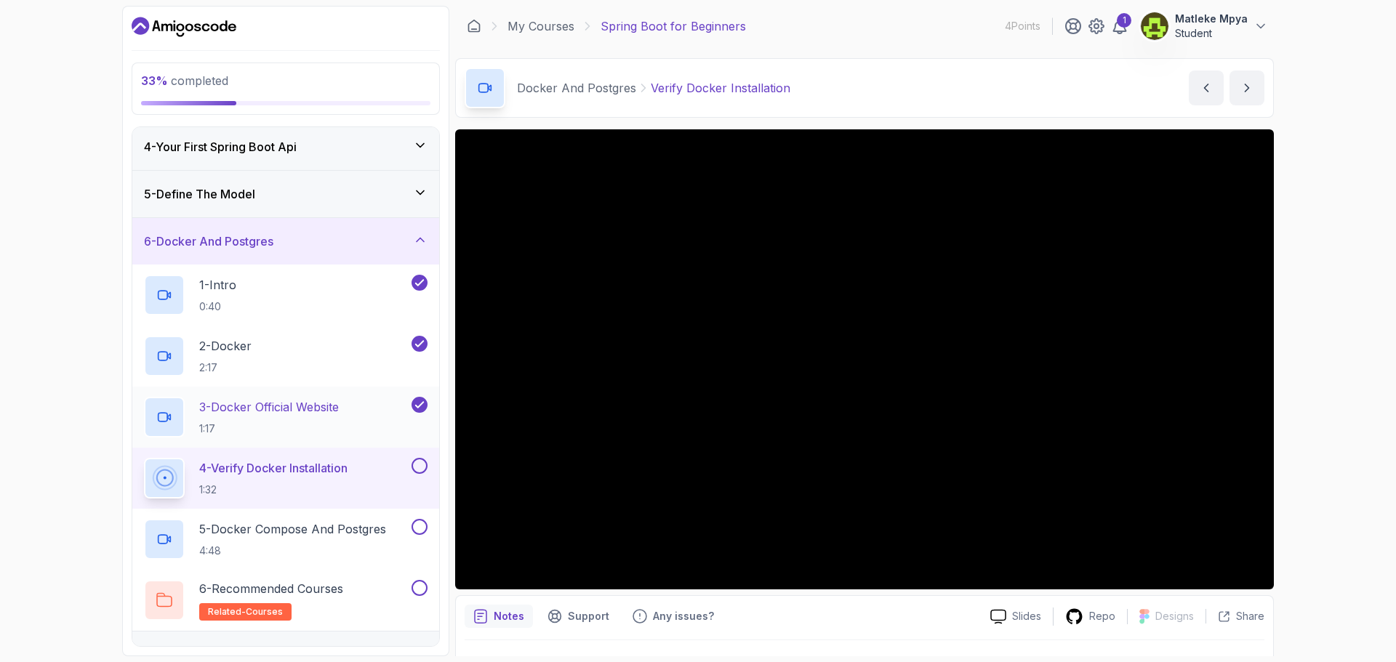
click at [321, 419] on h2 "3 - Docker Official Website 1:17" at bounding box center [269, 417] width 140 height 38
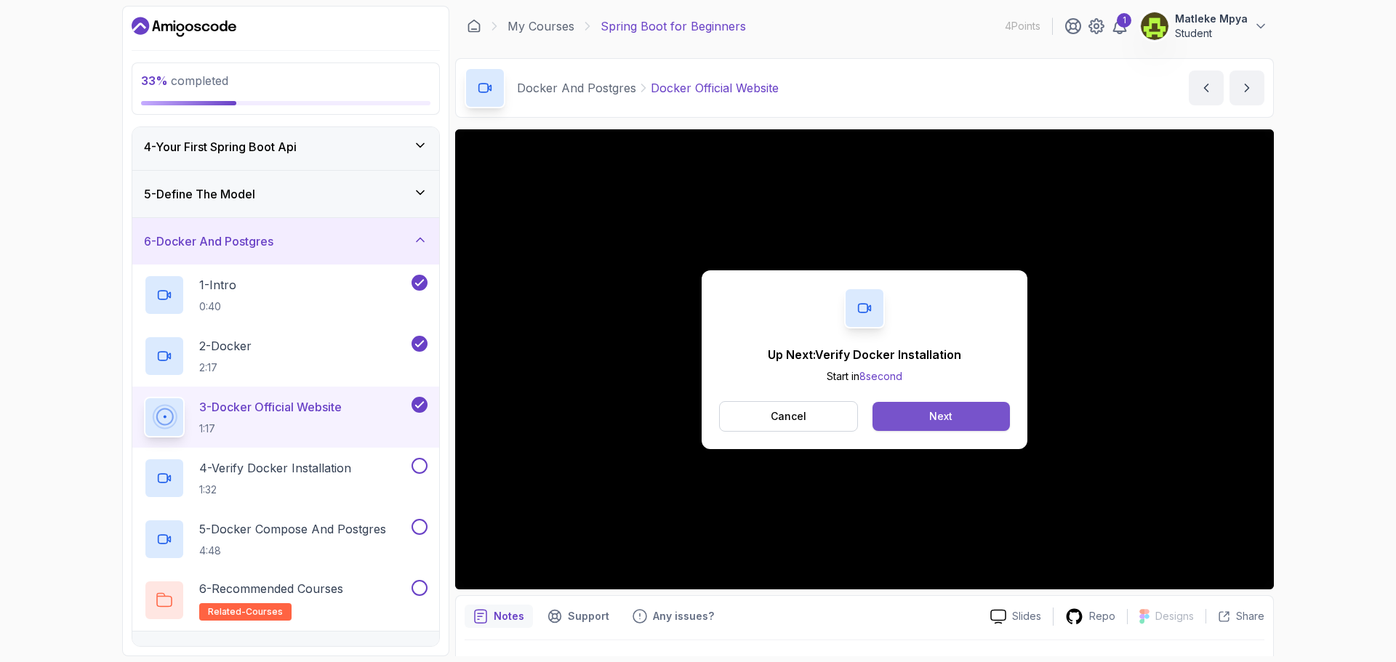
click at [927, 415] on button "Next" at bounding box center [941, 416] width 137 height 29
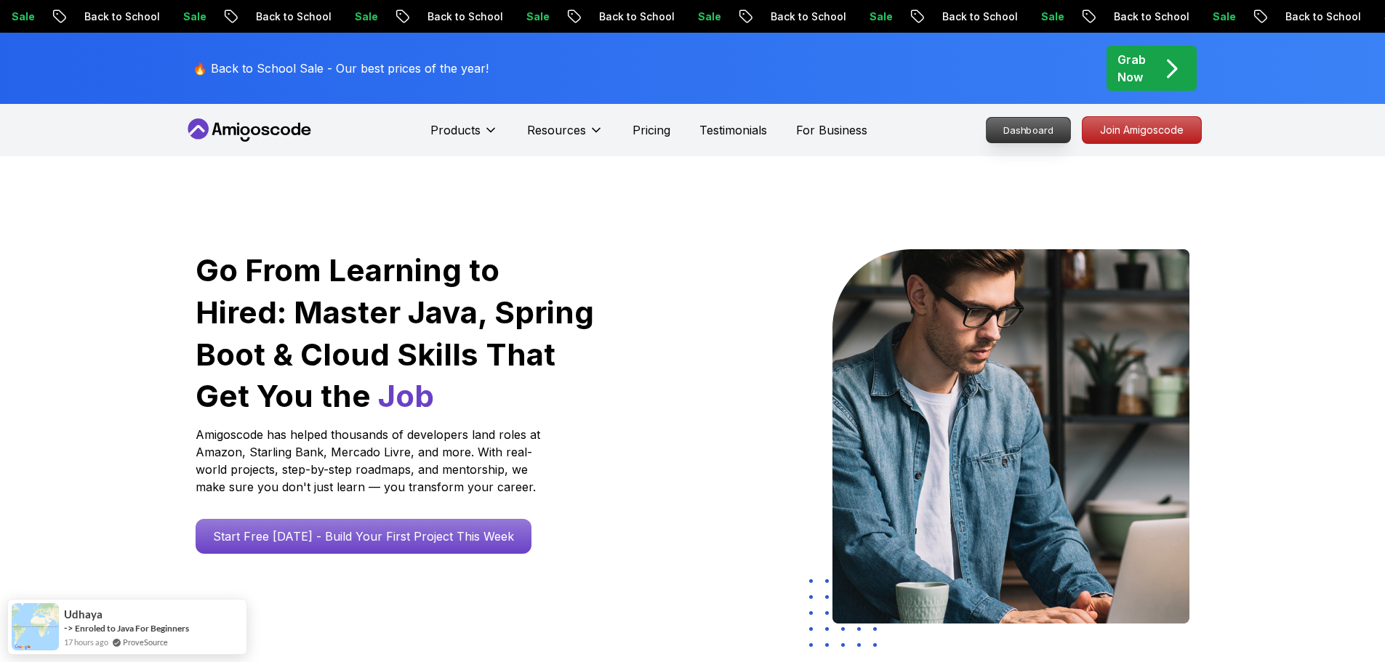
click at [1033, 135] on p "Dashboard" at bounding box center [1029, 130] width 84 height 25
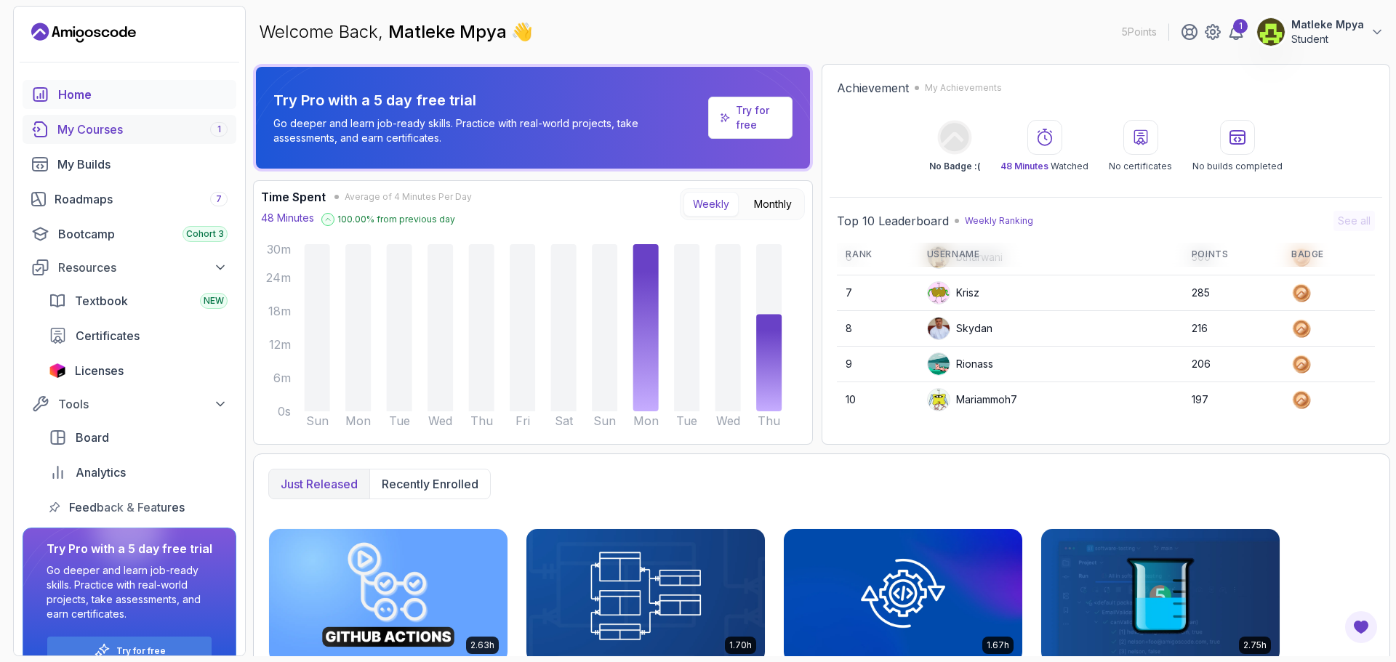
click at [132, 134] on div "My Courses 1" at bounding box center [142, 129] width 170 height 17
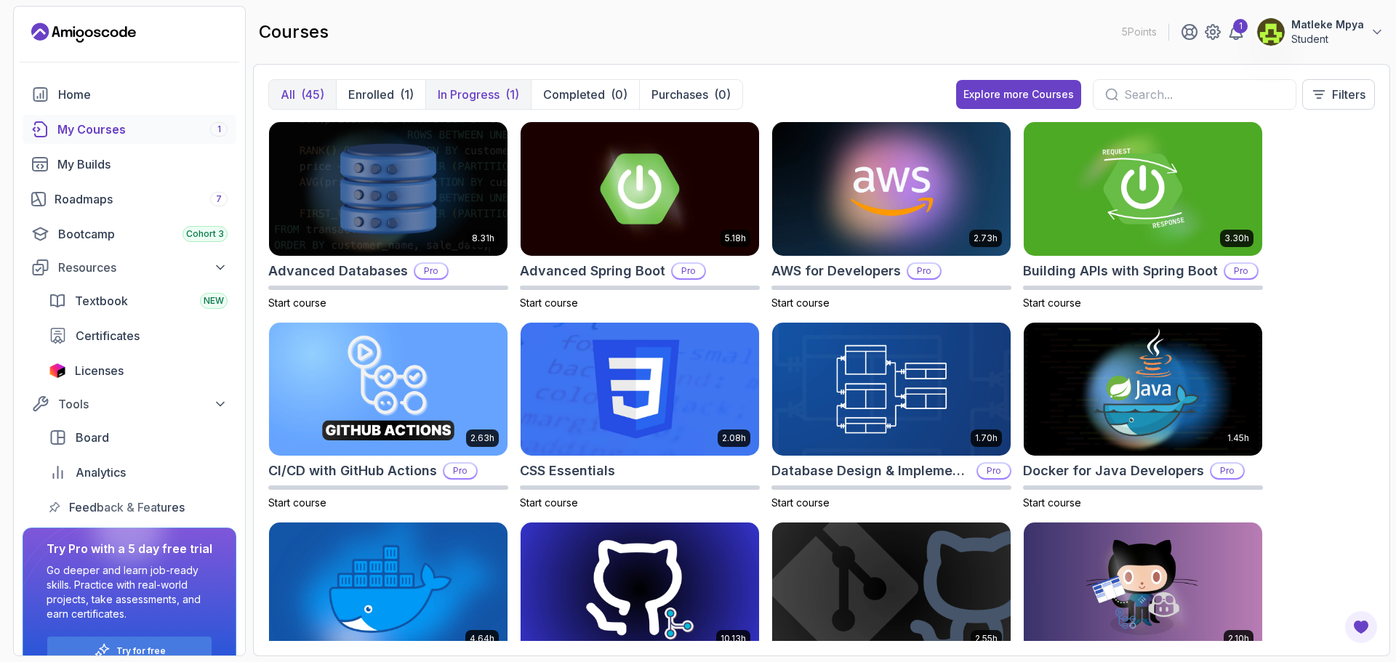
click at [471, 97] on p "In Progress" at bounding box center [469, 94] width 62 height 17
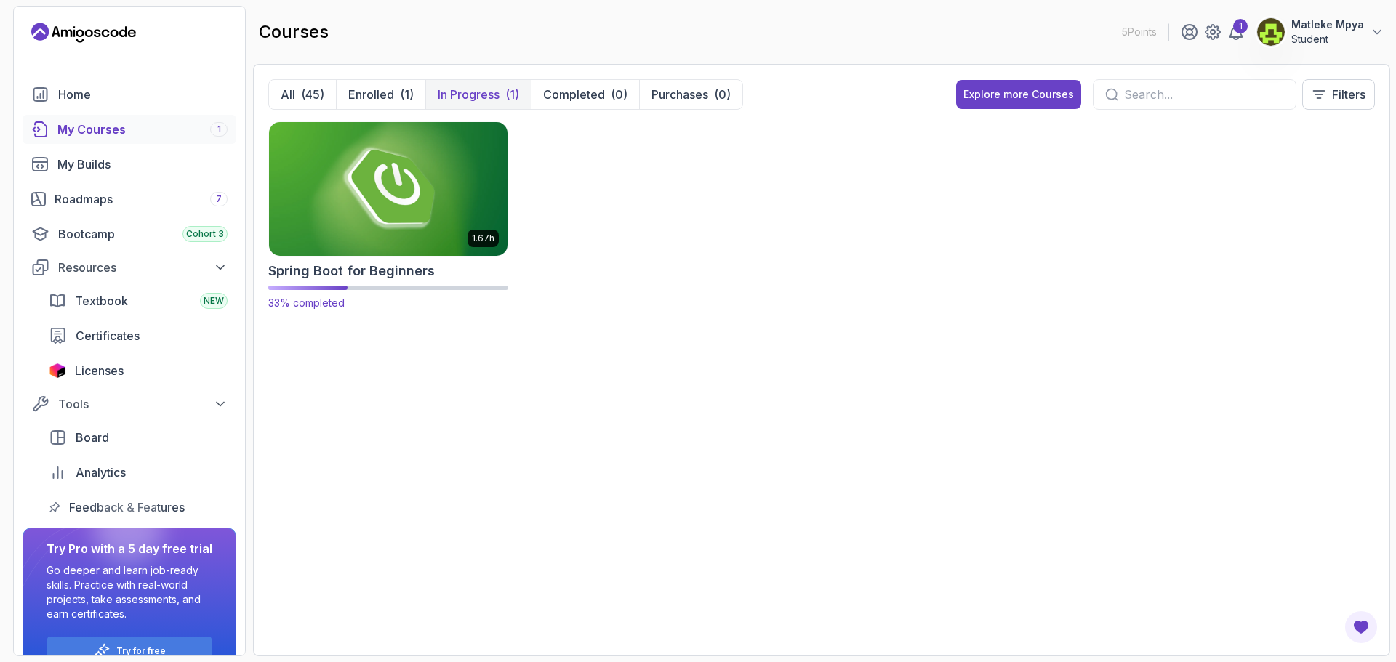
click at [402, 157] on img at bounding box center [388, 189] width 250 height 140
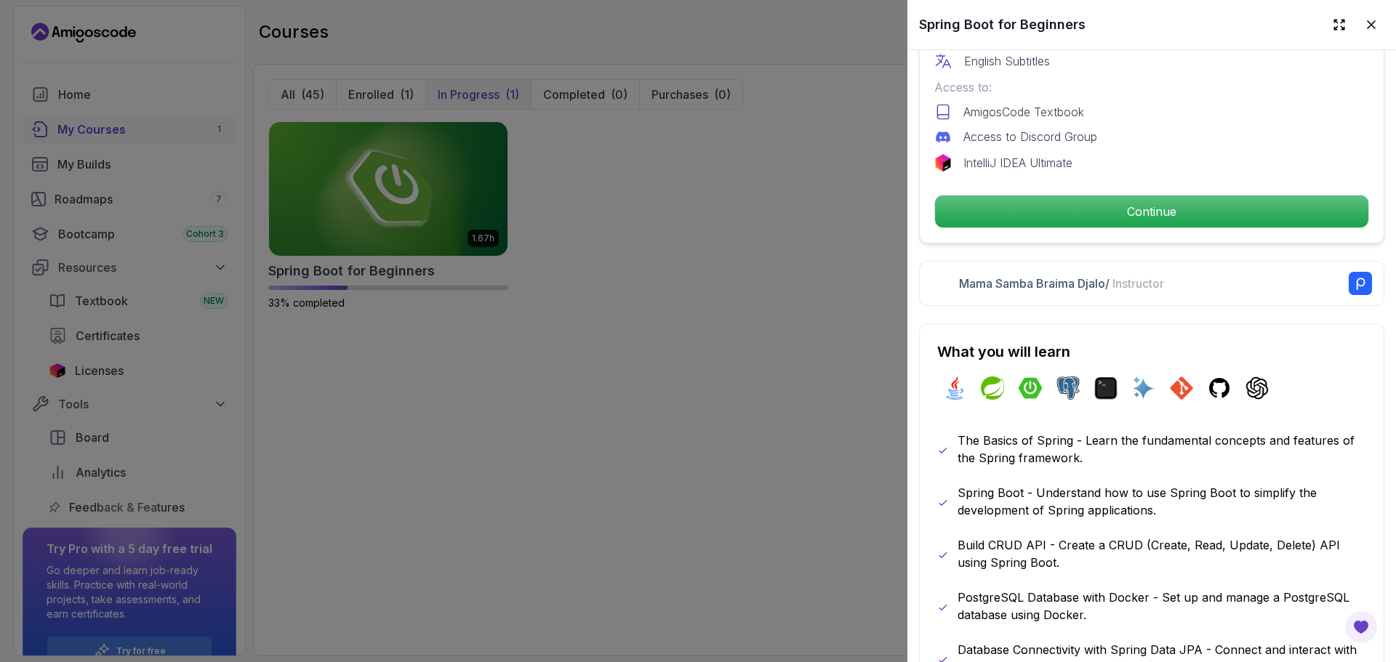
scroll to position [509, 0]
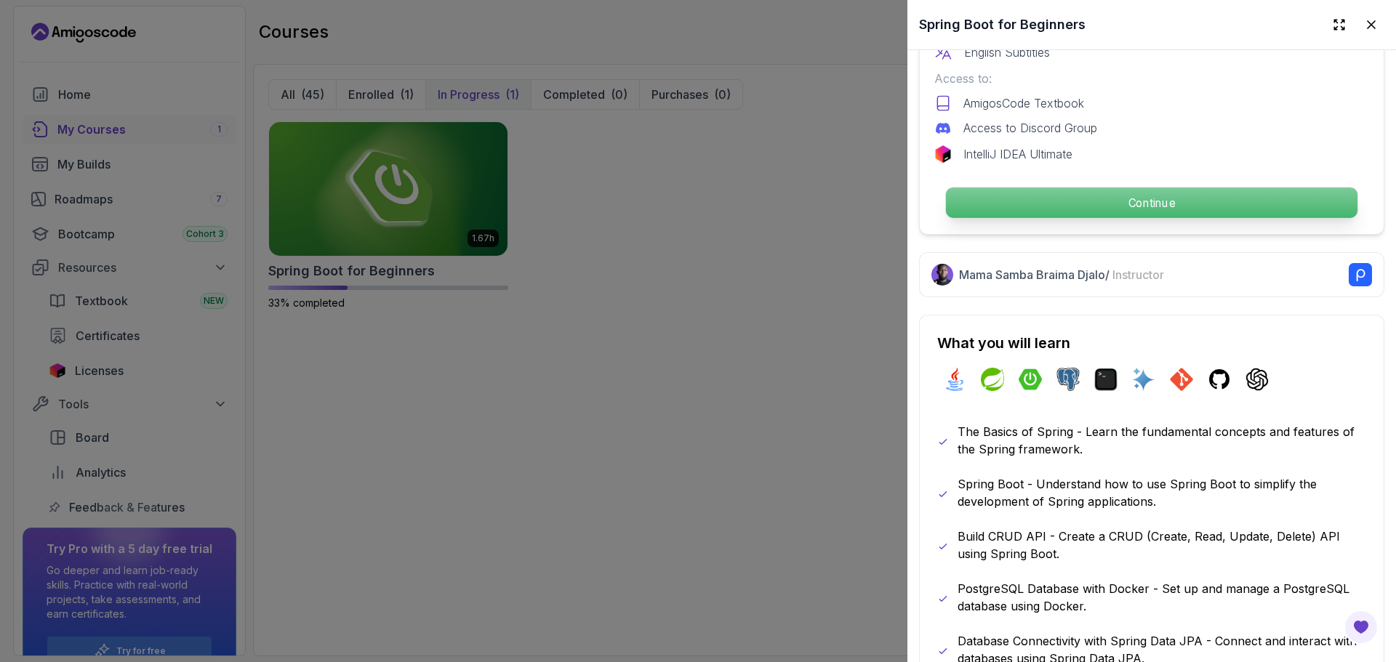
click at [1067, 196] on p "Continue" at bounding box center [1152, 203] width 412 height 31
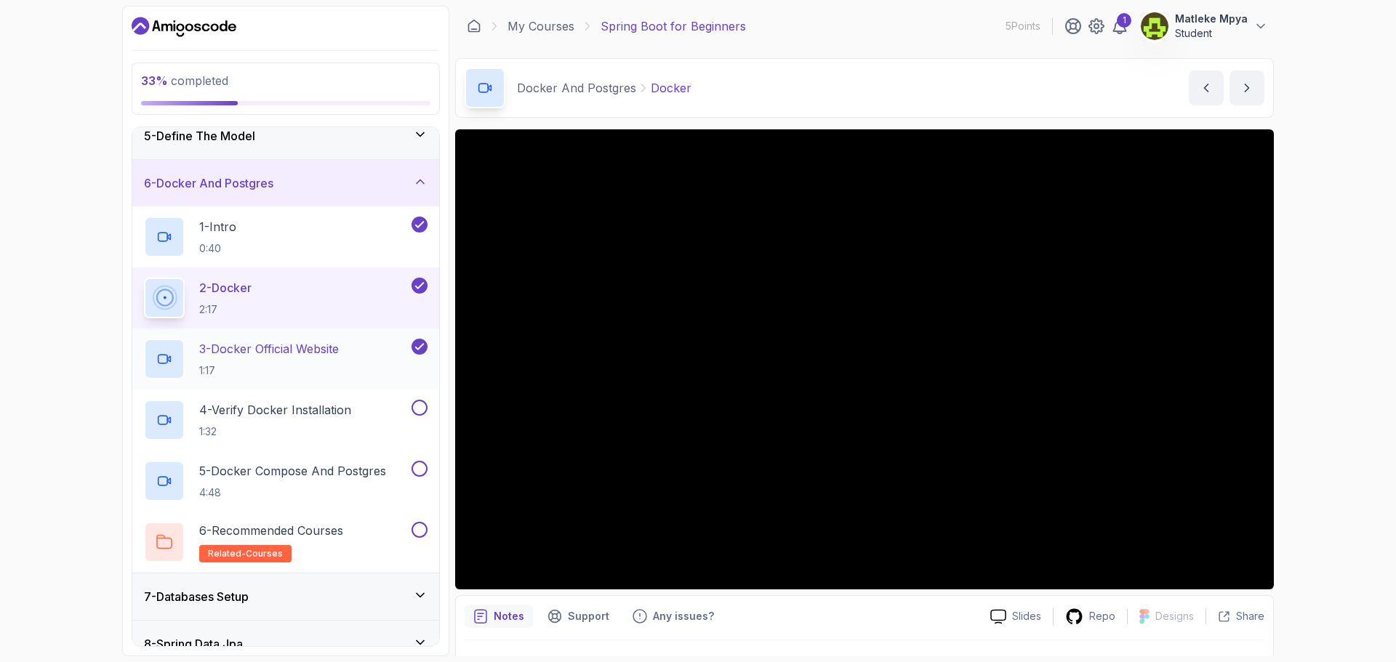
scroll to position [218, 0]
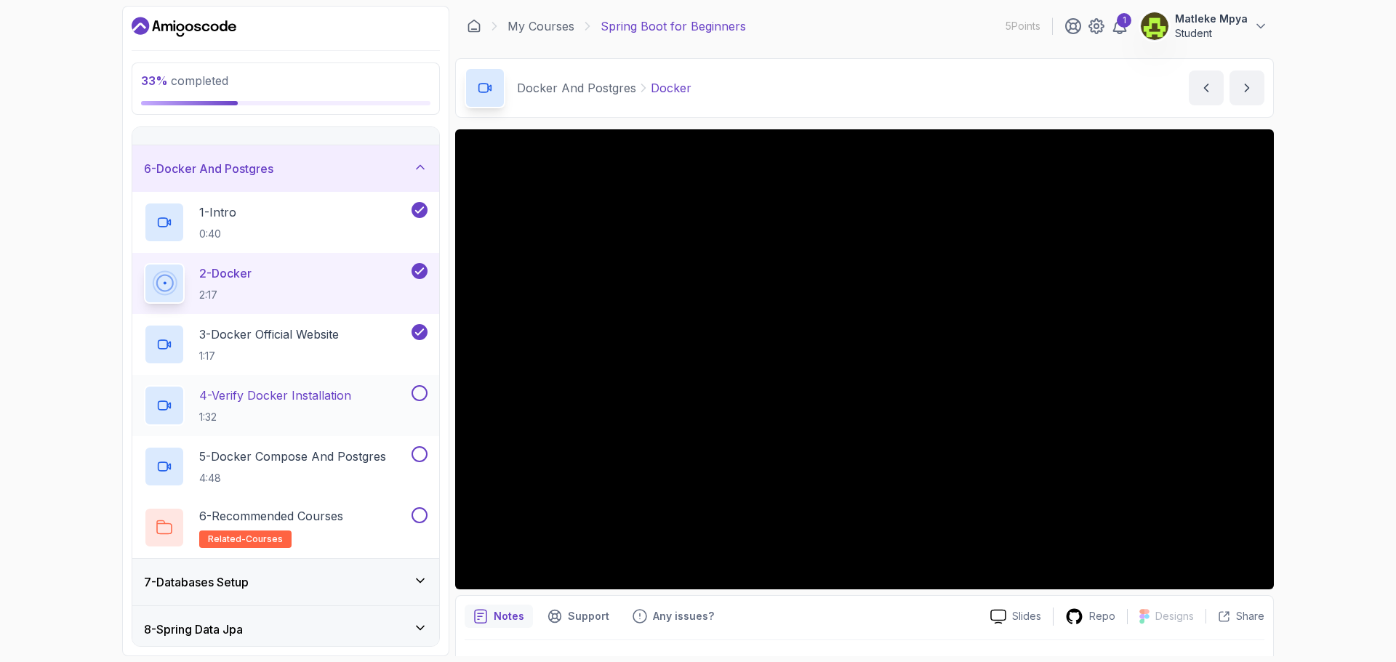
click at [262, 406] on h2 "4 - Verify Docker Installation 1:32" at bounding box center [275, 406] width 152 height 38
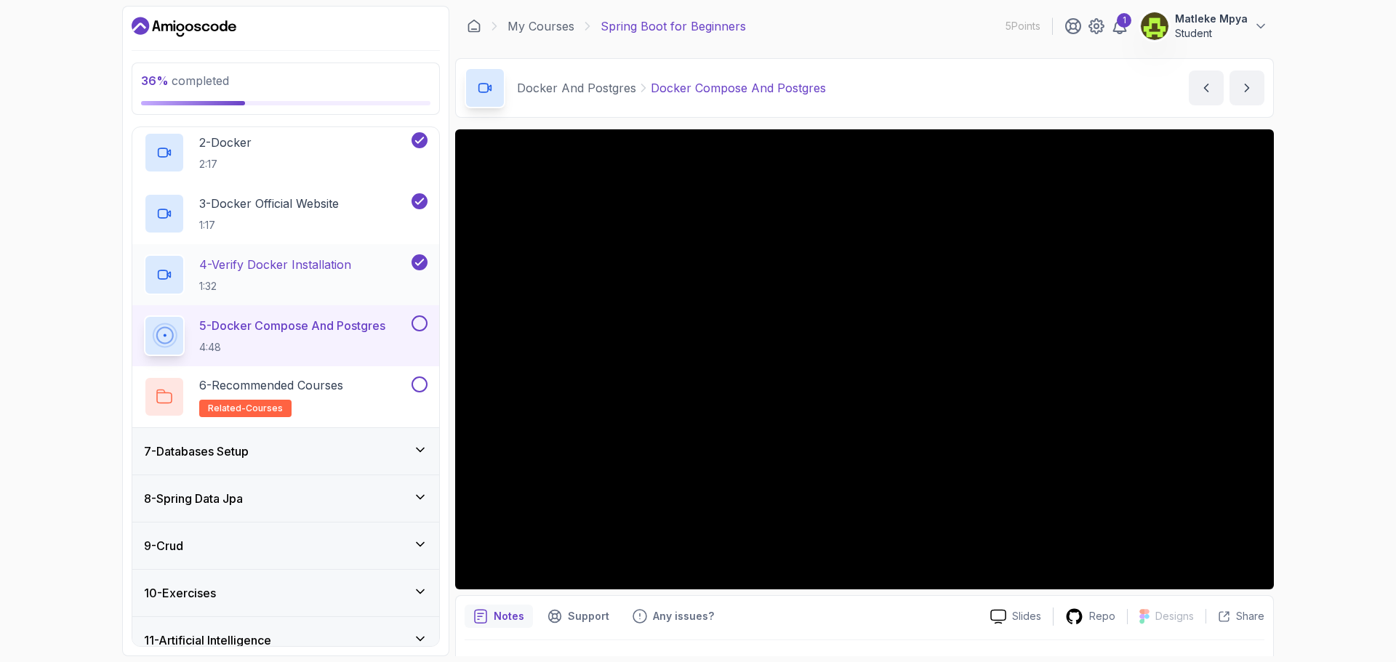
scroll to position [414, 0]
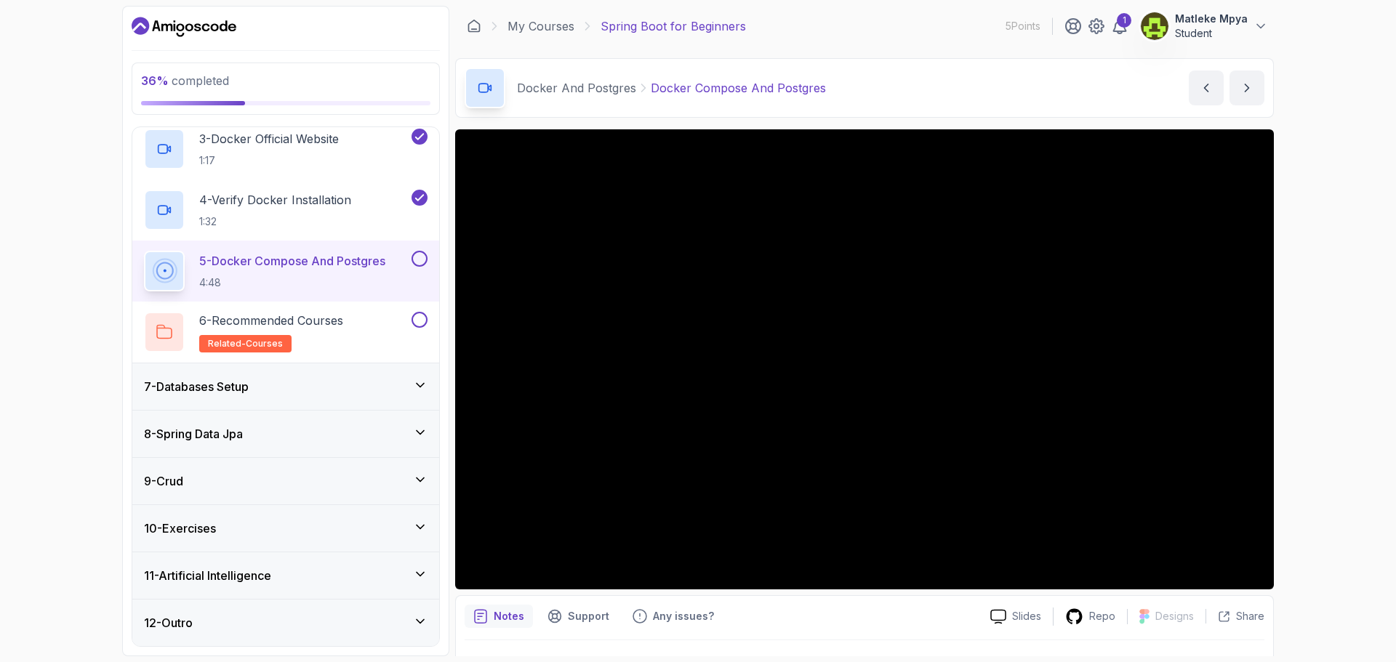
click at [422, 260] on button at bounding box center [420, 259] width 16 height 16
click at [323, 267] on p "5 - Docker Compose And Postgres" at bounding box center [292, 260] width 186 height 17
click at [426, 390] on div "7 - Databases Setup" at bounding box center [285, 387] width 307 height 47
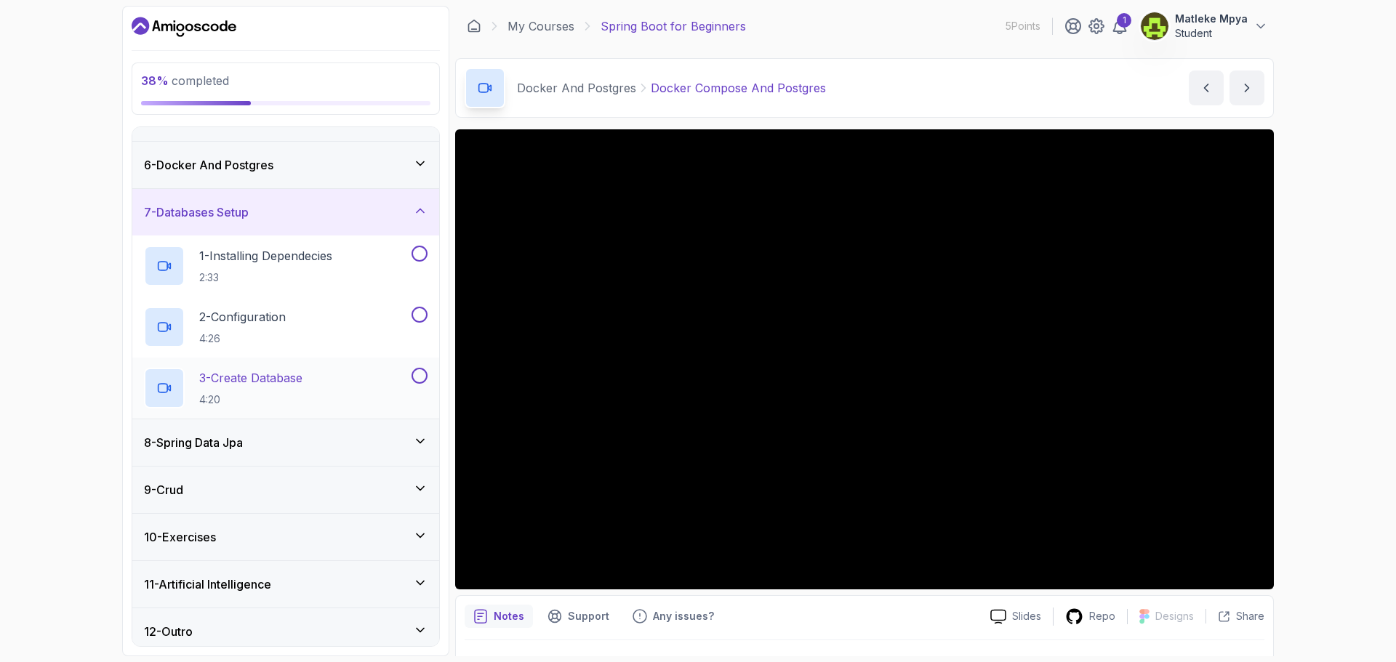
scroll to position [230, 0]
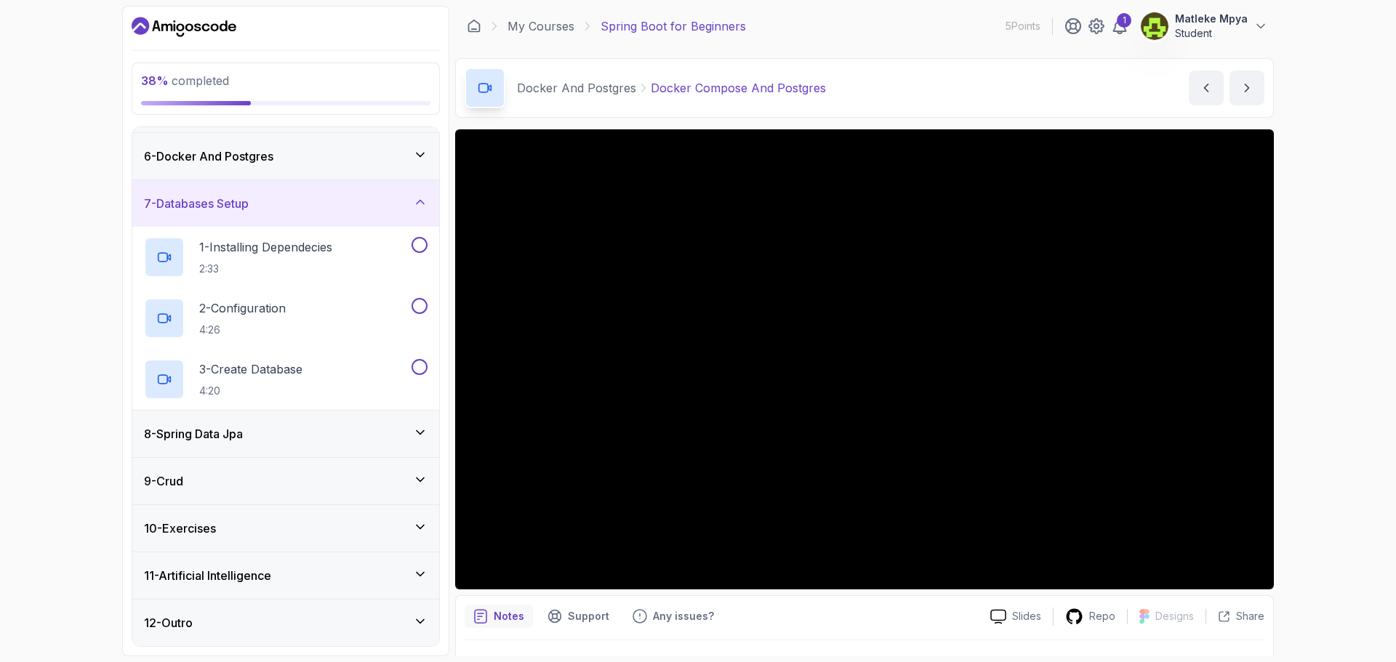
click at [417, 433] on icon at bounding box center [420, 432] width 15 height 15
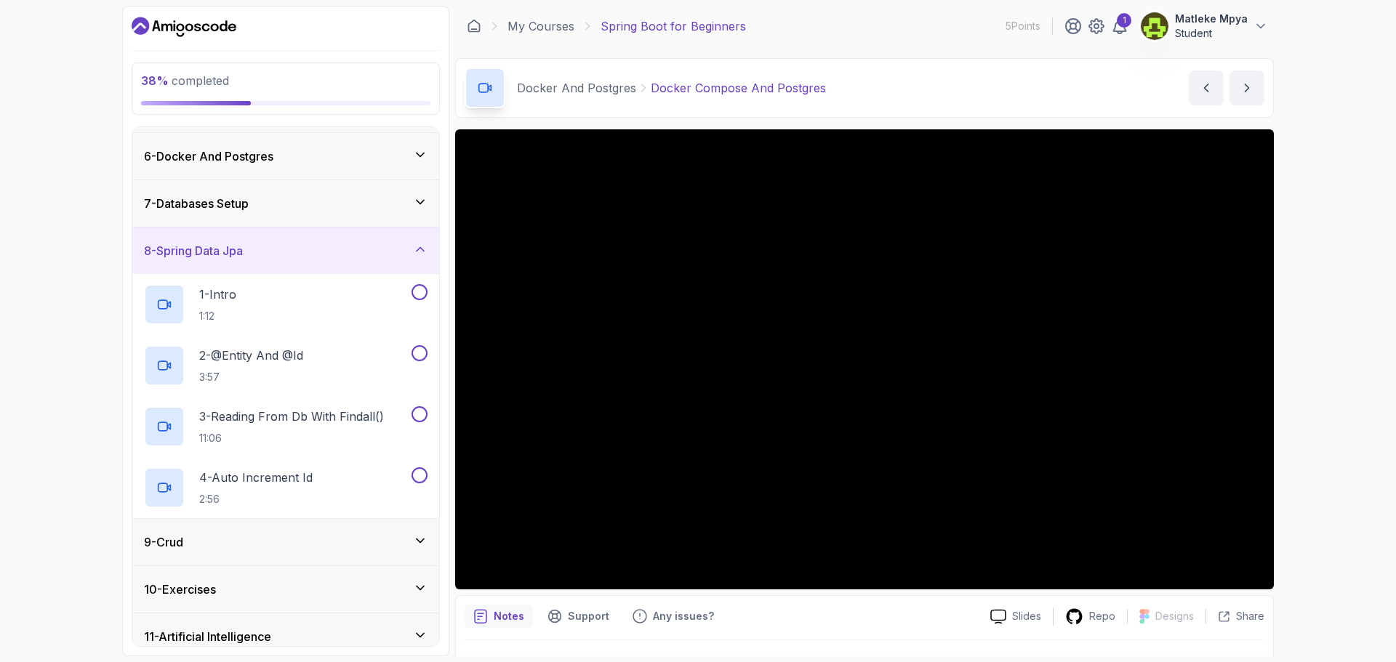
click at [409, 242] on div "8 - Spring Data Jpa" at bounding box center [286, 250] width 284 height 17
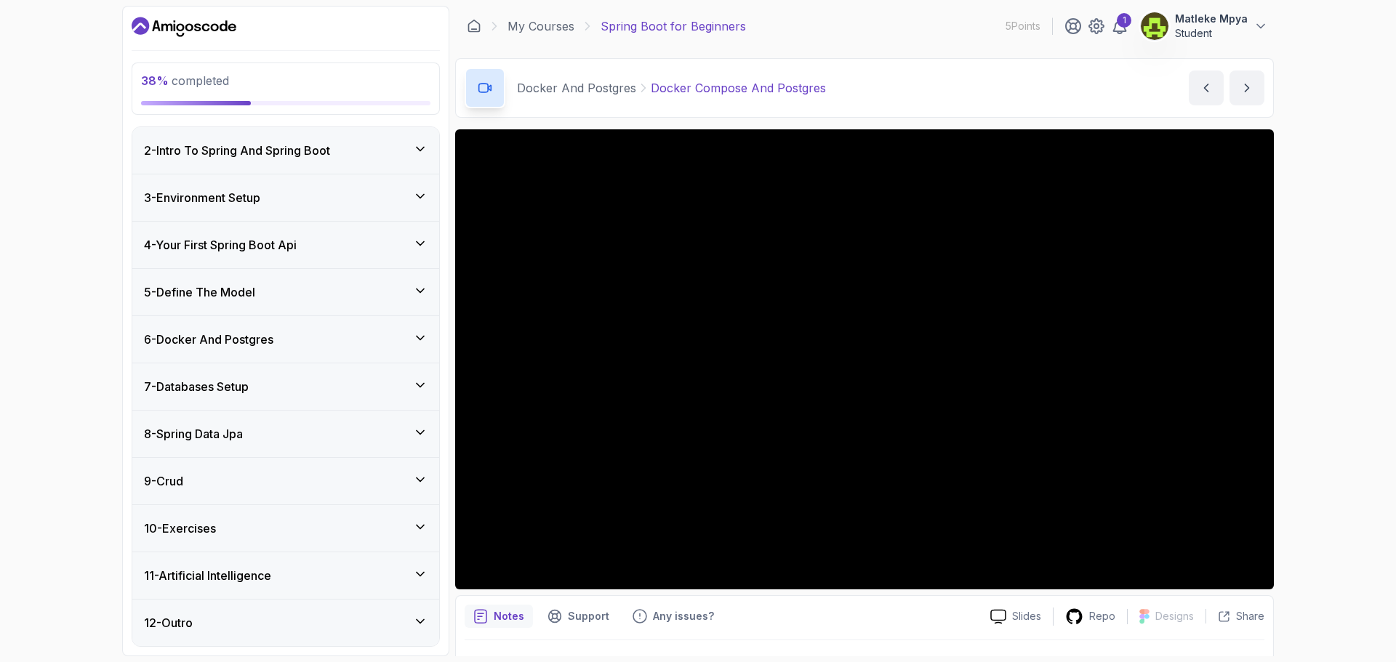
scroll to position [47, 0]
click at [420, 487] on div "9 - Crud" at bounding box center [286, 481] width 284 height 17
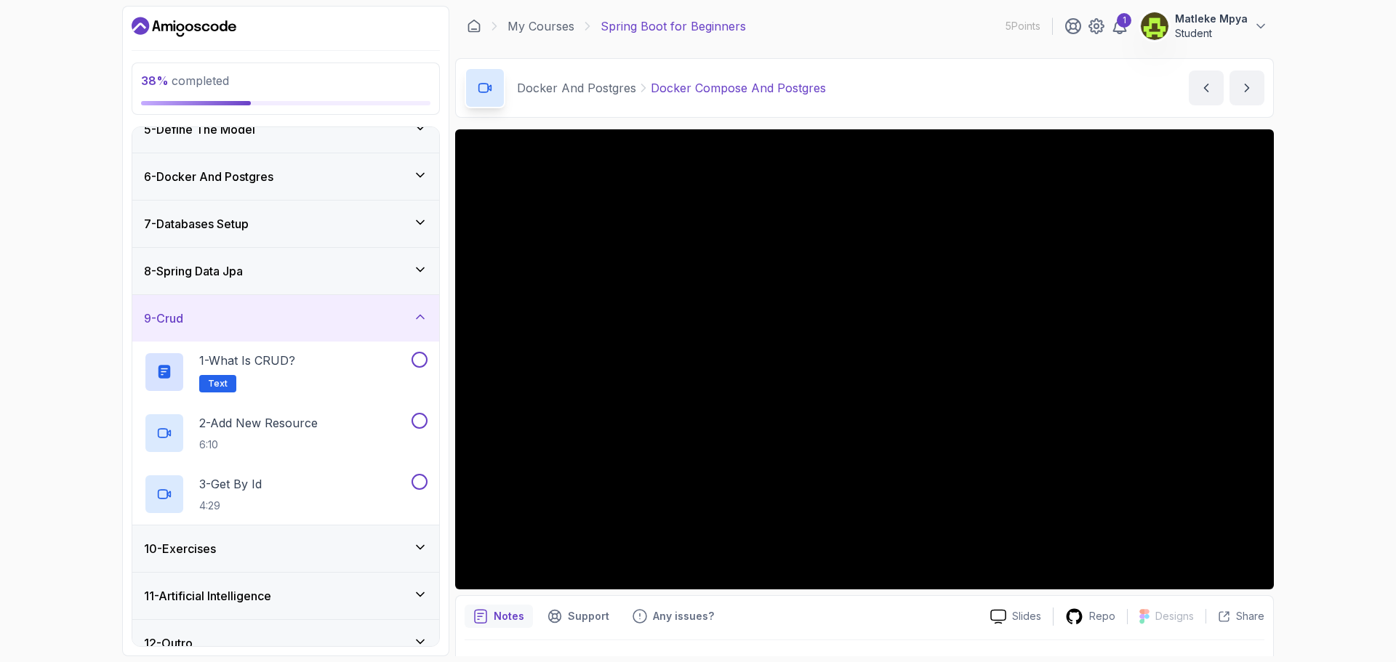
scroll to position [230, 0]
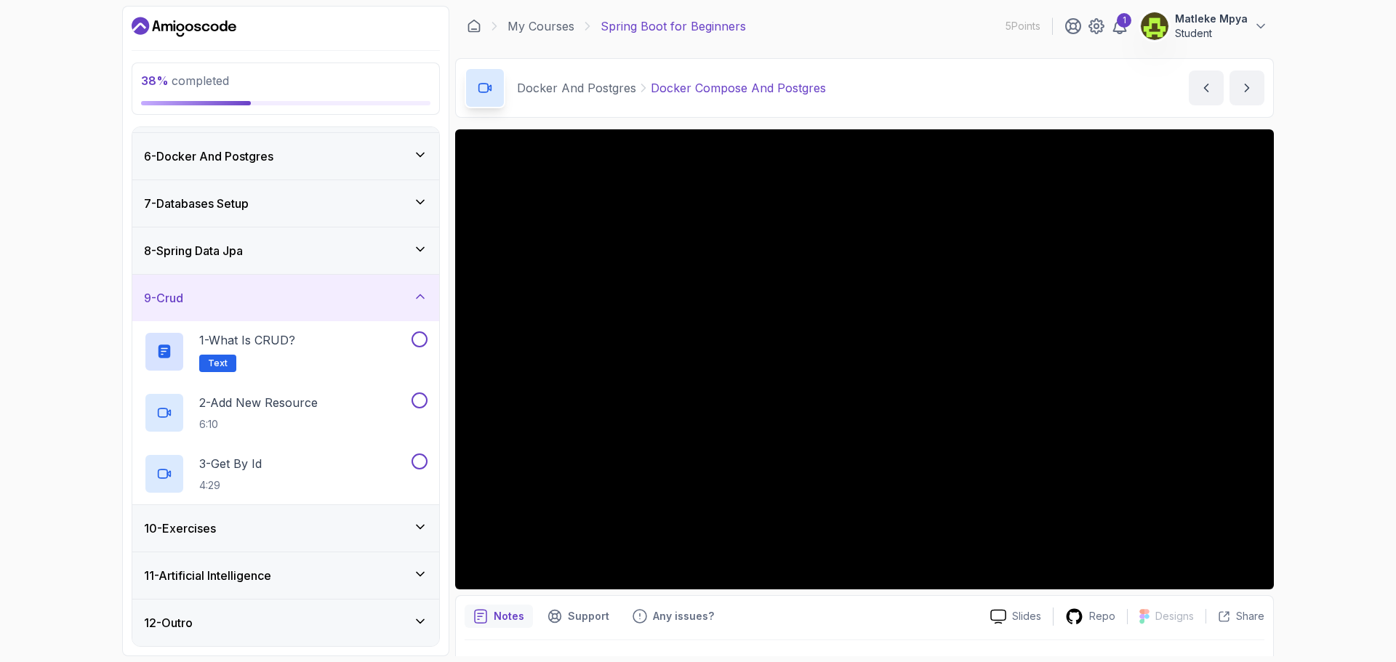
click at [415, 295] on icon at bounding box center [420, 296] width 15 height 15
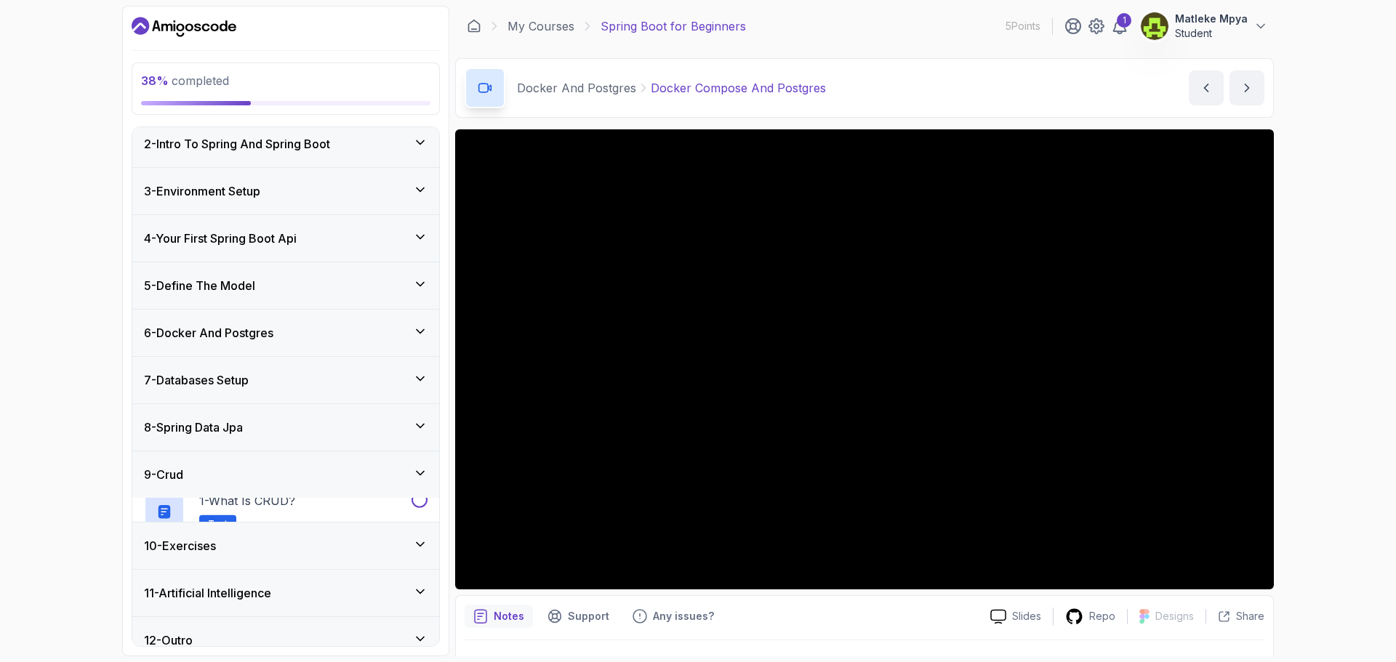
scroll to position [47, 0]
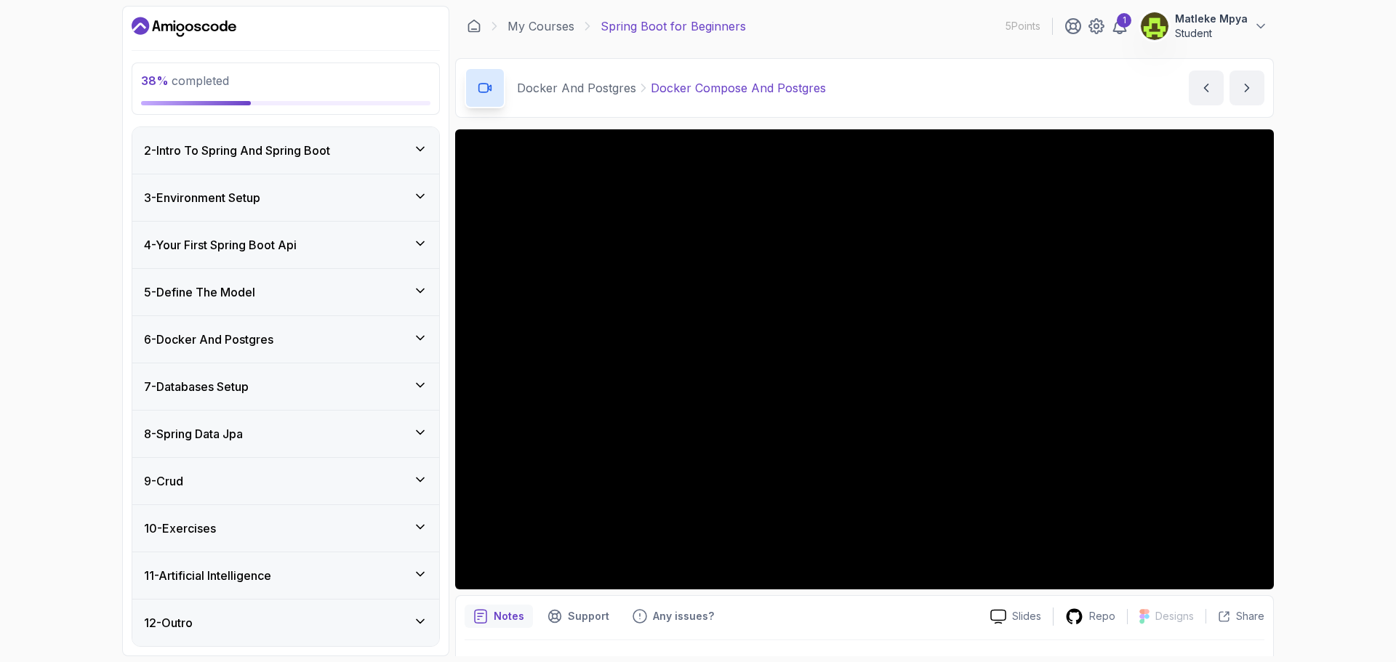
click at [422, 524] on icon at bounding box center [420, 527] width 15 height 15
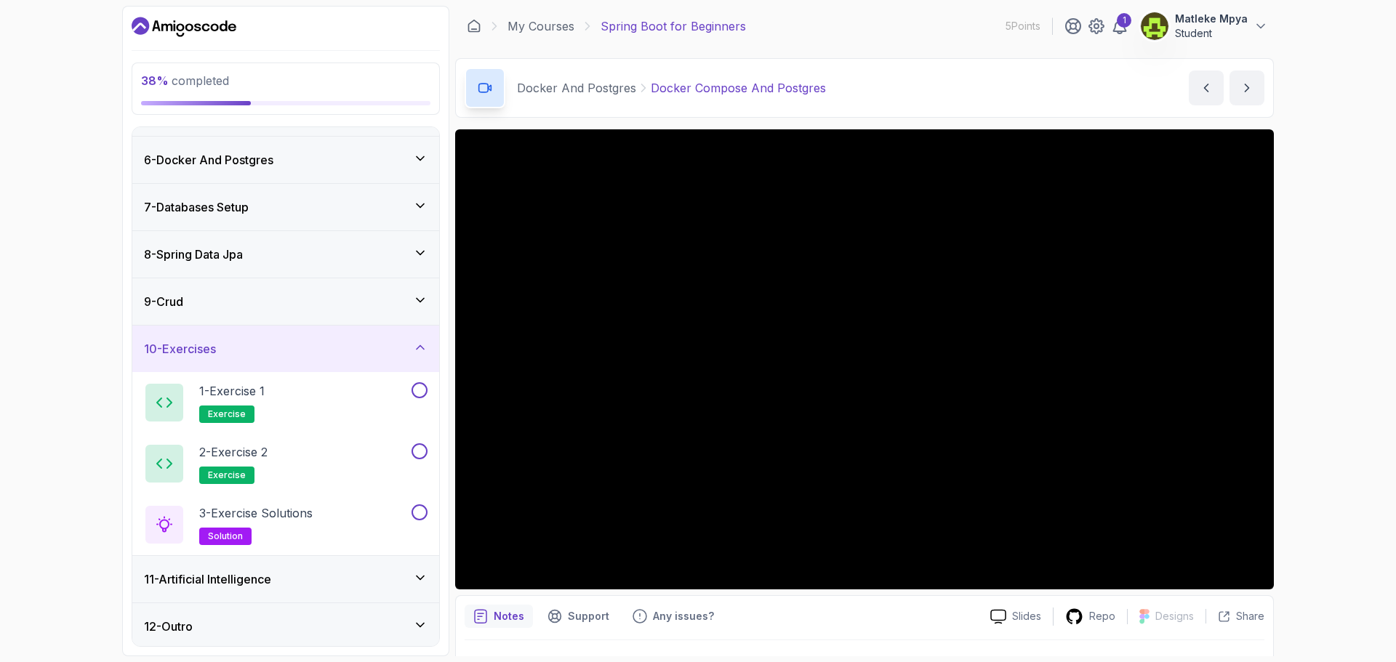
scroll to position [230, 0]
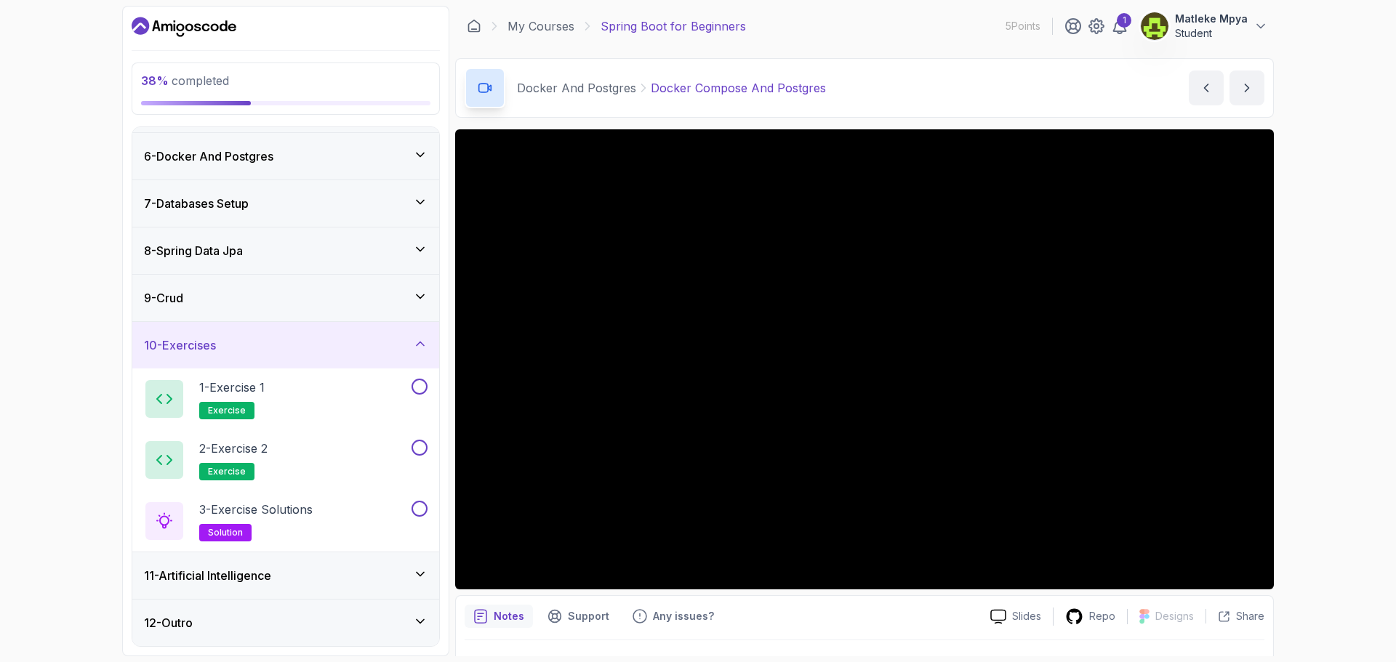
click at [417, 344] on icon at bounding box center [420, 344] width 15 height 15
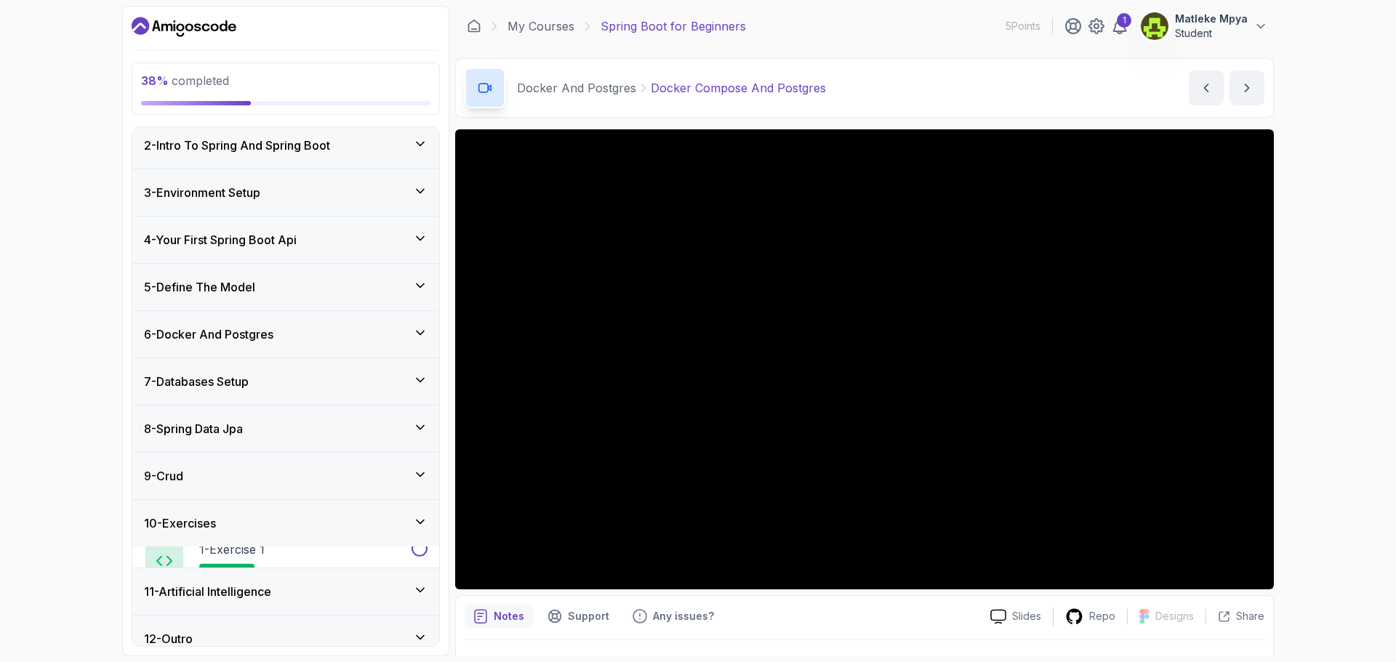
scroll to position [47, 0]
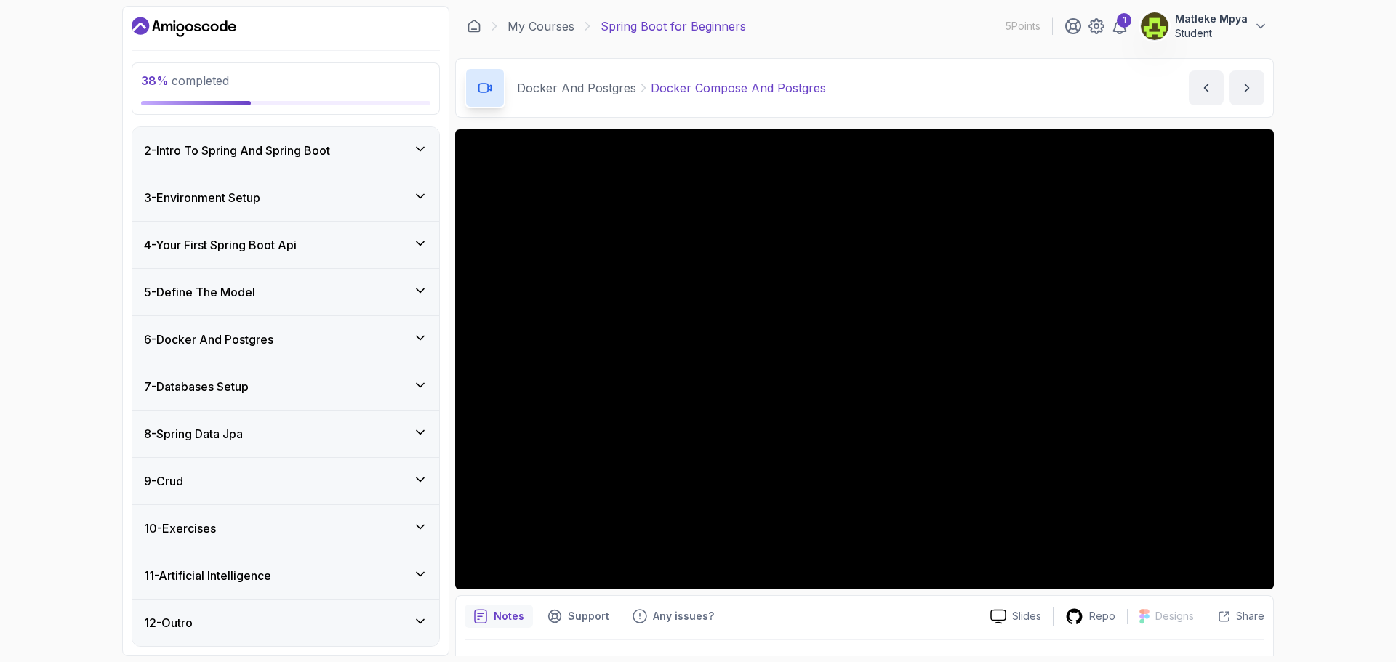
click at [276, 390] on div "7 - Databases Setup" at bounding box center [286, 386] width 284 height 17
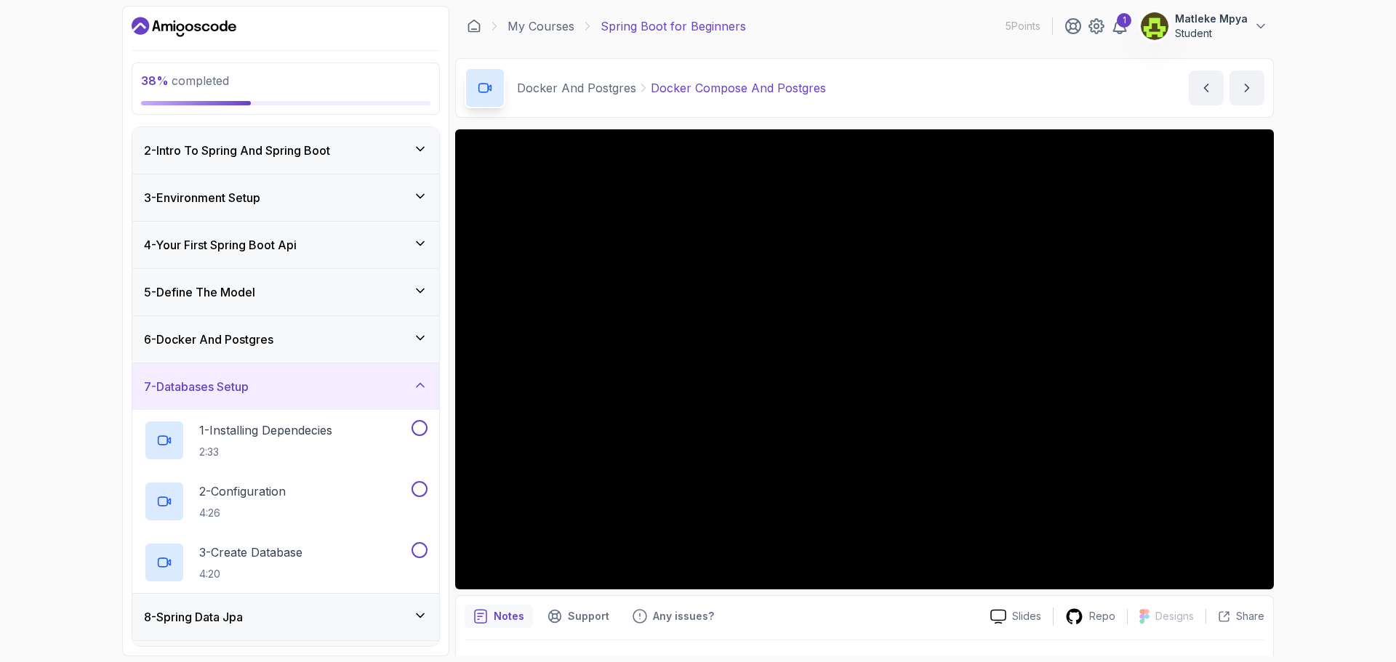
click at [276, 390] on div "7 - Databases Setup" at bounding box center [286, 386] width 284 height 17
